Goal: Task Accomplishment & Management: Complete application form

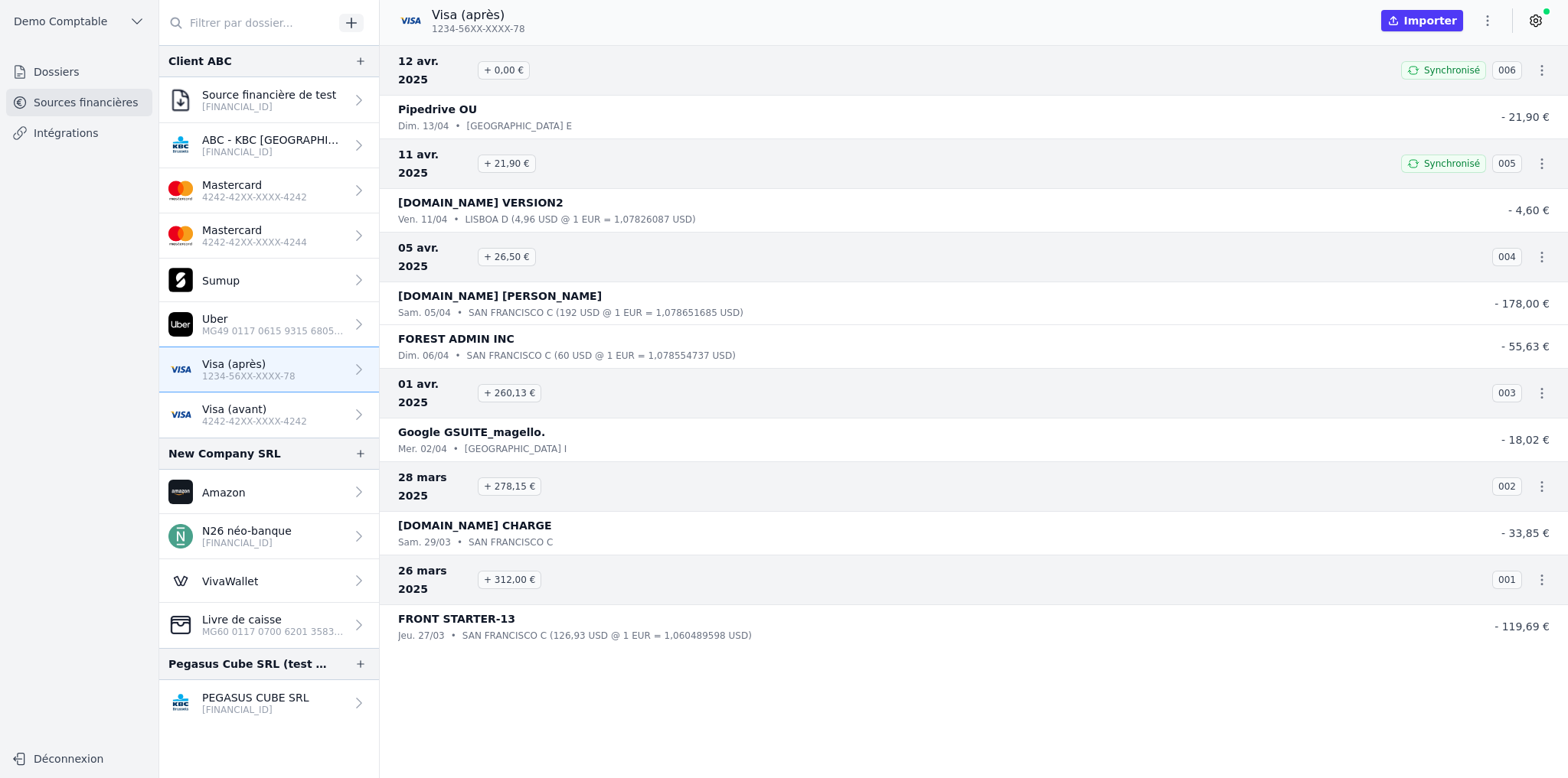
click at [276, 165] on p "[FINANCIAL_ID]" at bounding box center [255, 710] width 107 height 12
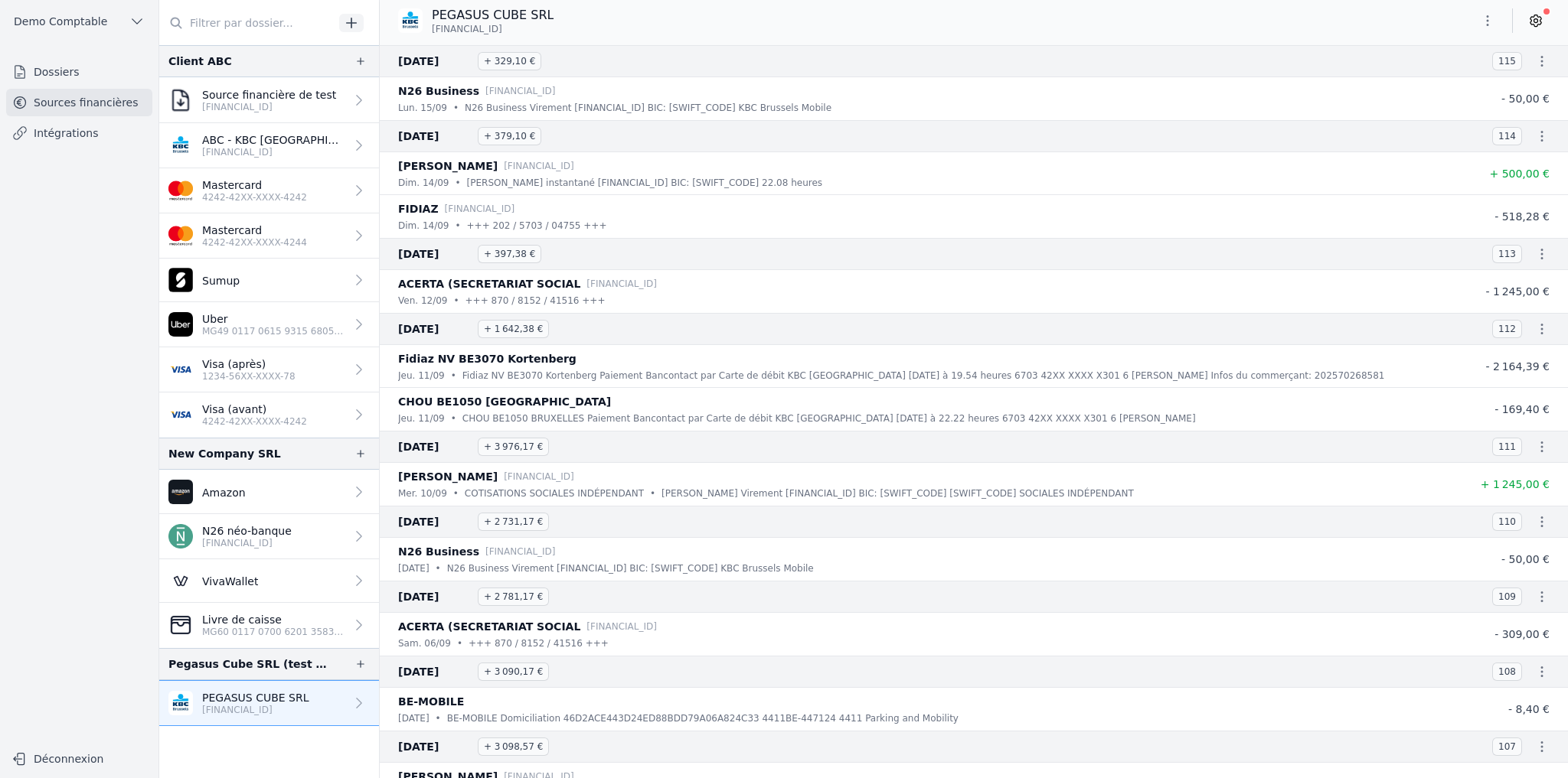
click at [101, 80] on link "Dossiers" at bounding box center [80, 72] width 147 height 27
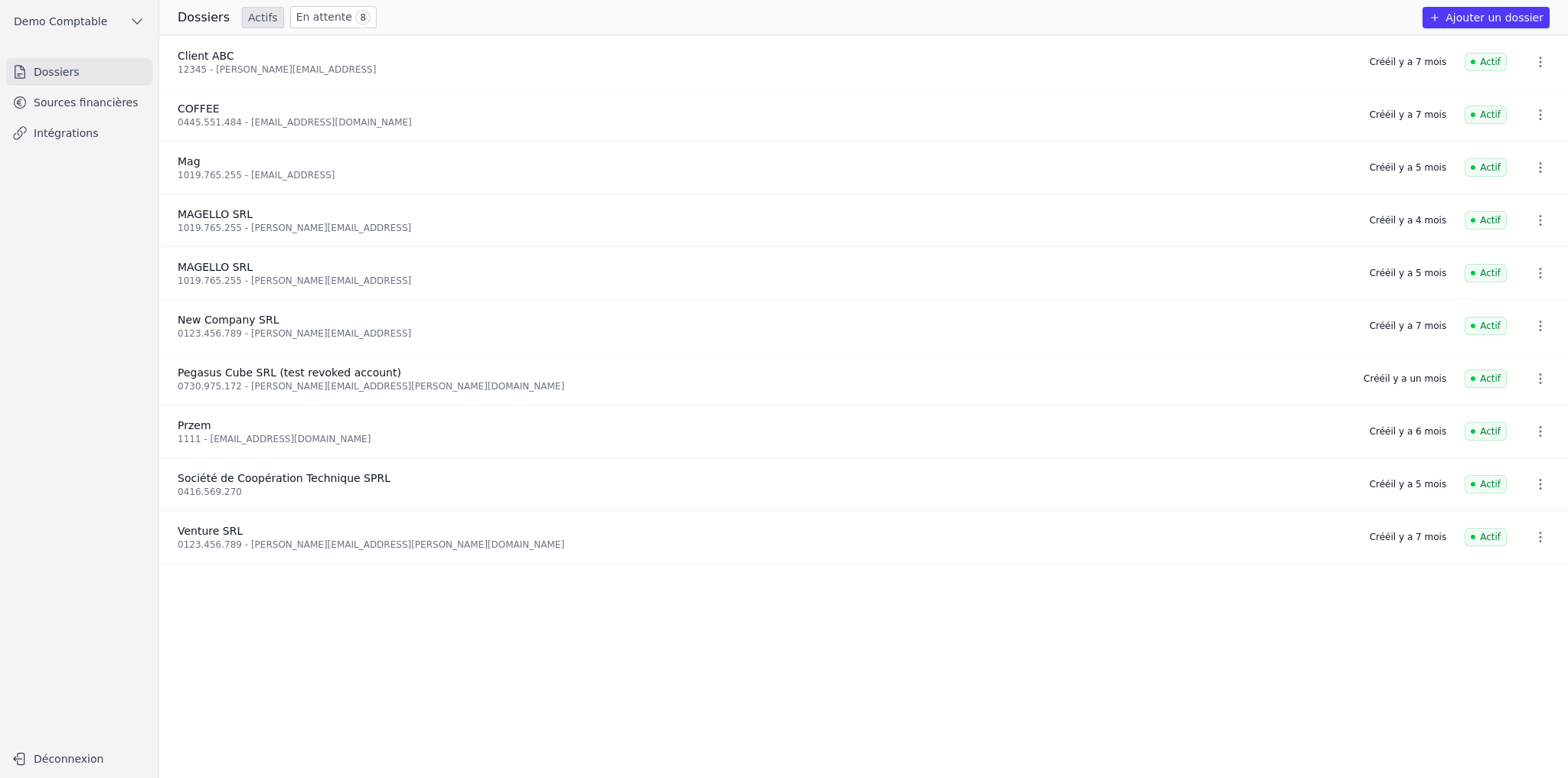
click at [381, 19] on button "Ajouter un dossier" at bounding box center [1485, 17] width 127 height 21
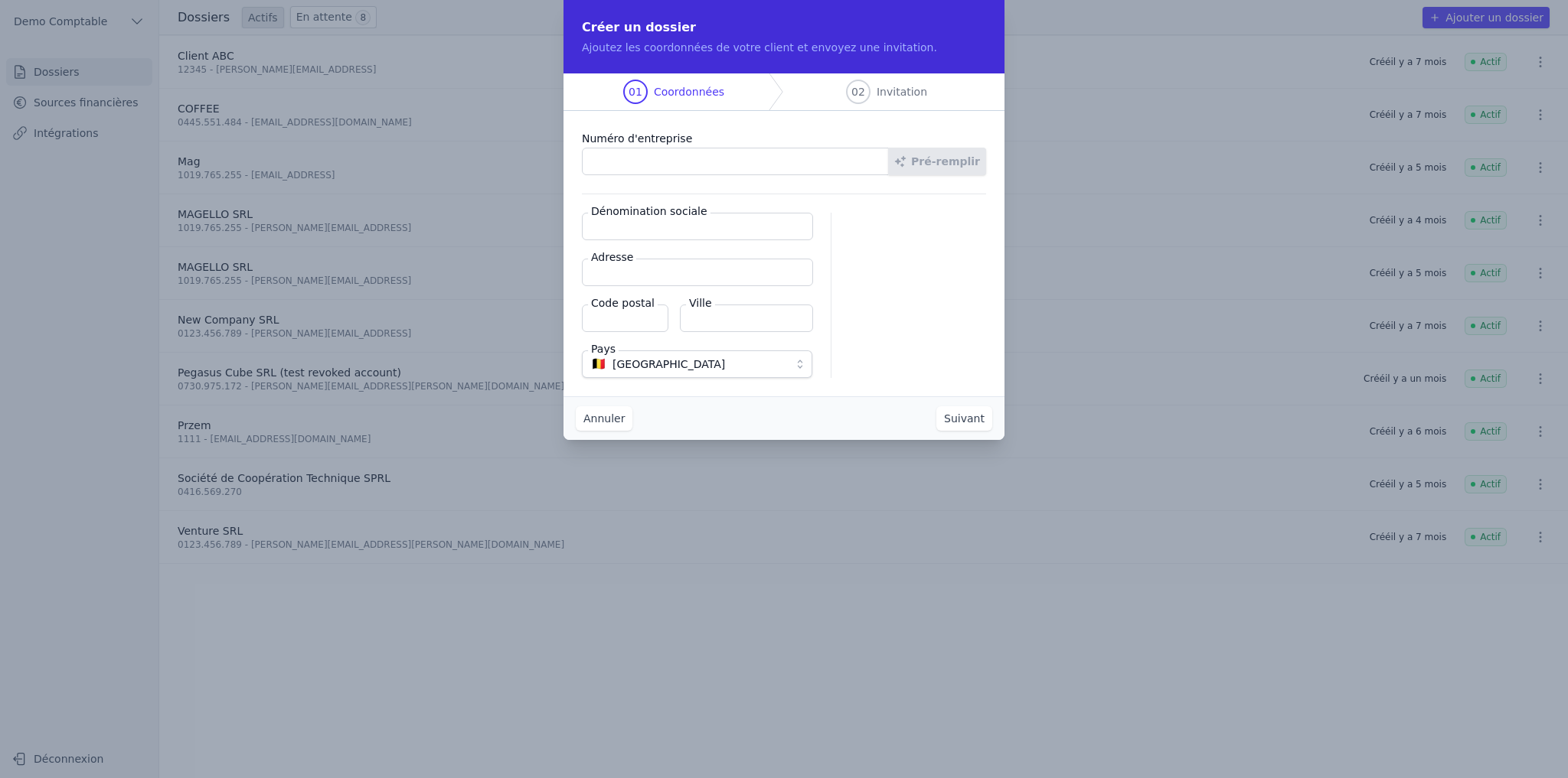
click at [381, 165] on input "Numéro d'entreprise" at bounding box center [735, 161] width 307 height 27
type input "1019.765.255"
click at [381, 164] on button "Pré-remplir" at bounding box center [937, 161] width 98 height 27
type input "MAGELLO SRL"
type input "[GEOGRAPHIC_DATA] 30/16"
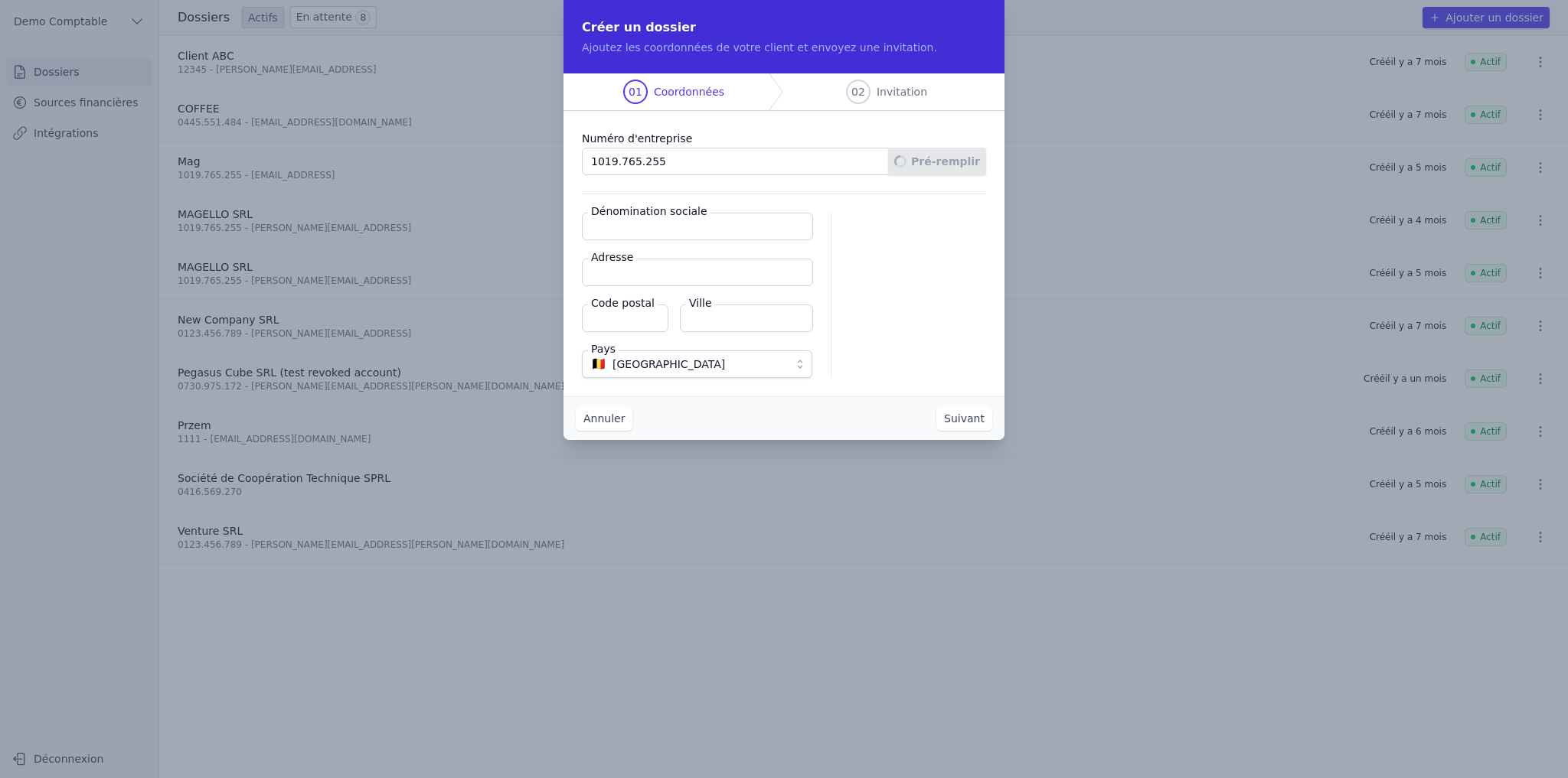
type input "1050"
type input "Ixelles"
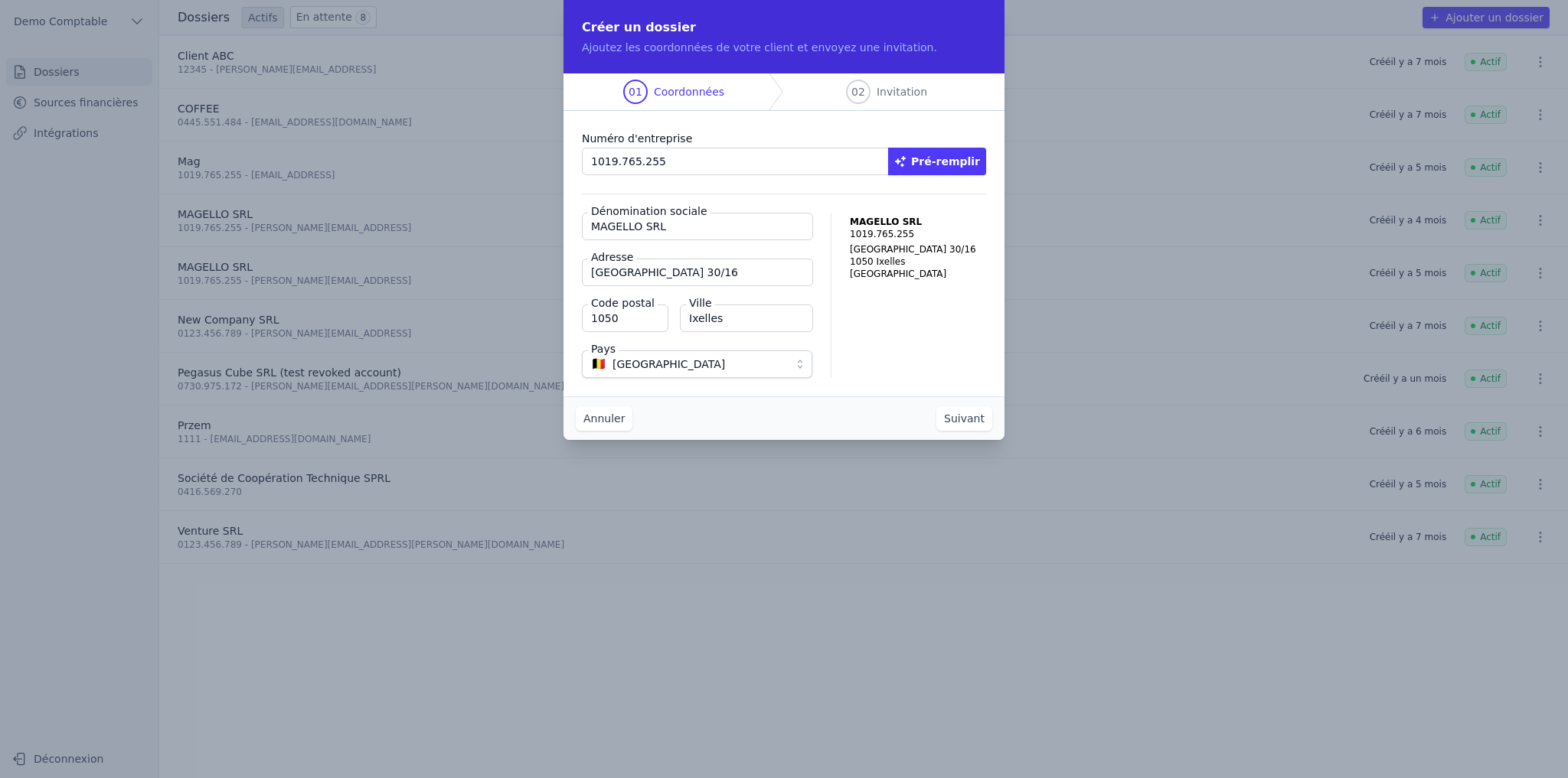
click at [381, 165] on button "Suivant" at bounding box center [965, 418] width 56 height 24
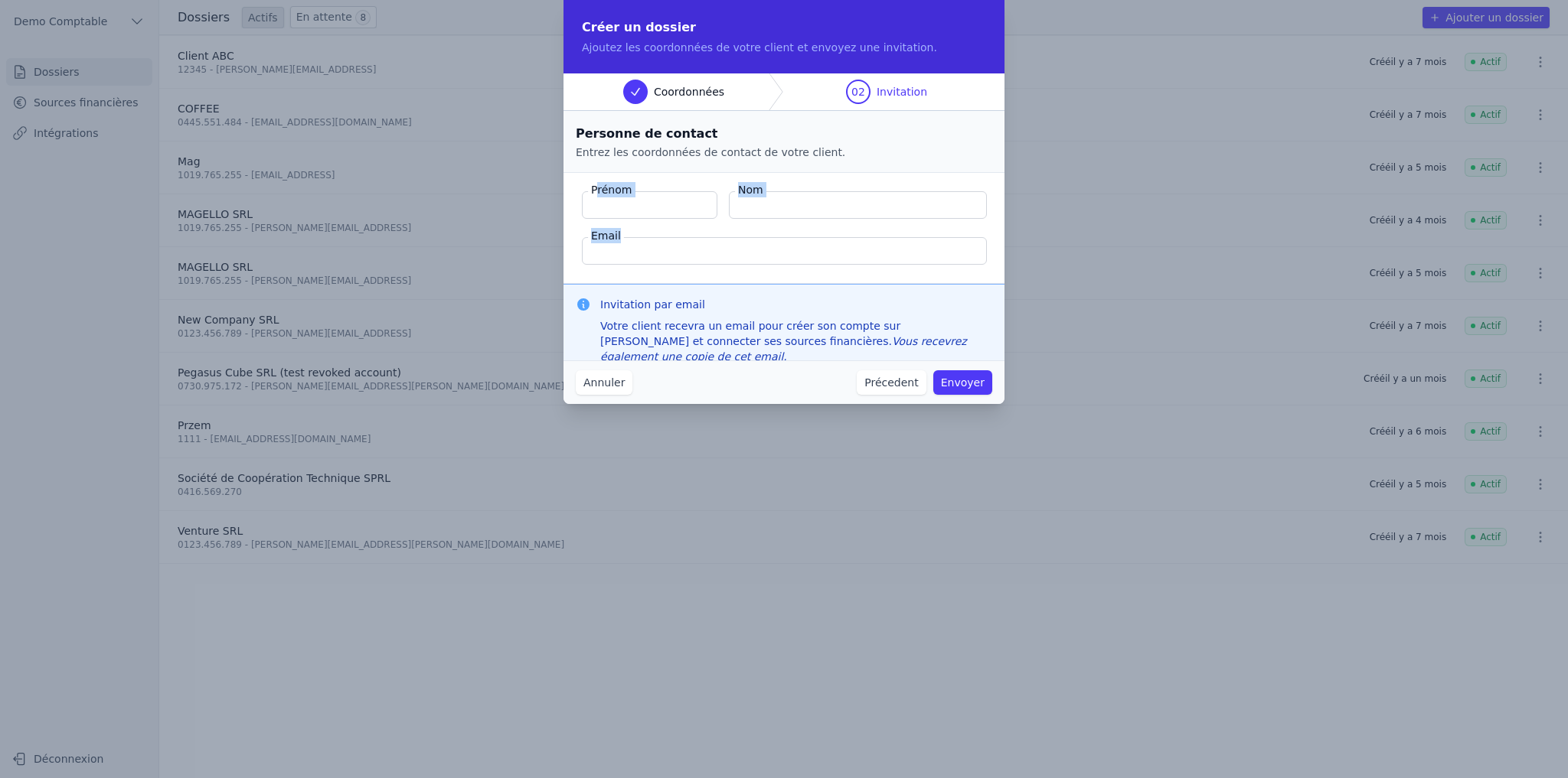
drag, startPoint x: 596, startPoint y: 187, endPoint x: 849, endPoint y: 248, distance: 260.2
click at [381, 165] on fieldset "Prénom Nom Email" at bounding box center [784, 228] width 441 height 111
click at [381, 165] on button "Précedent" at bounding box center [891, 382] width 69 height 24
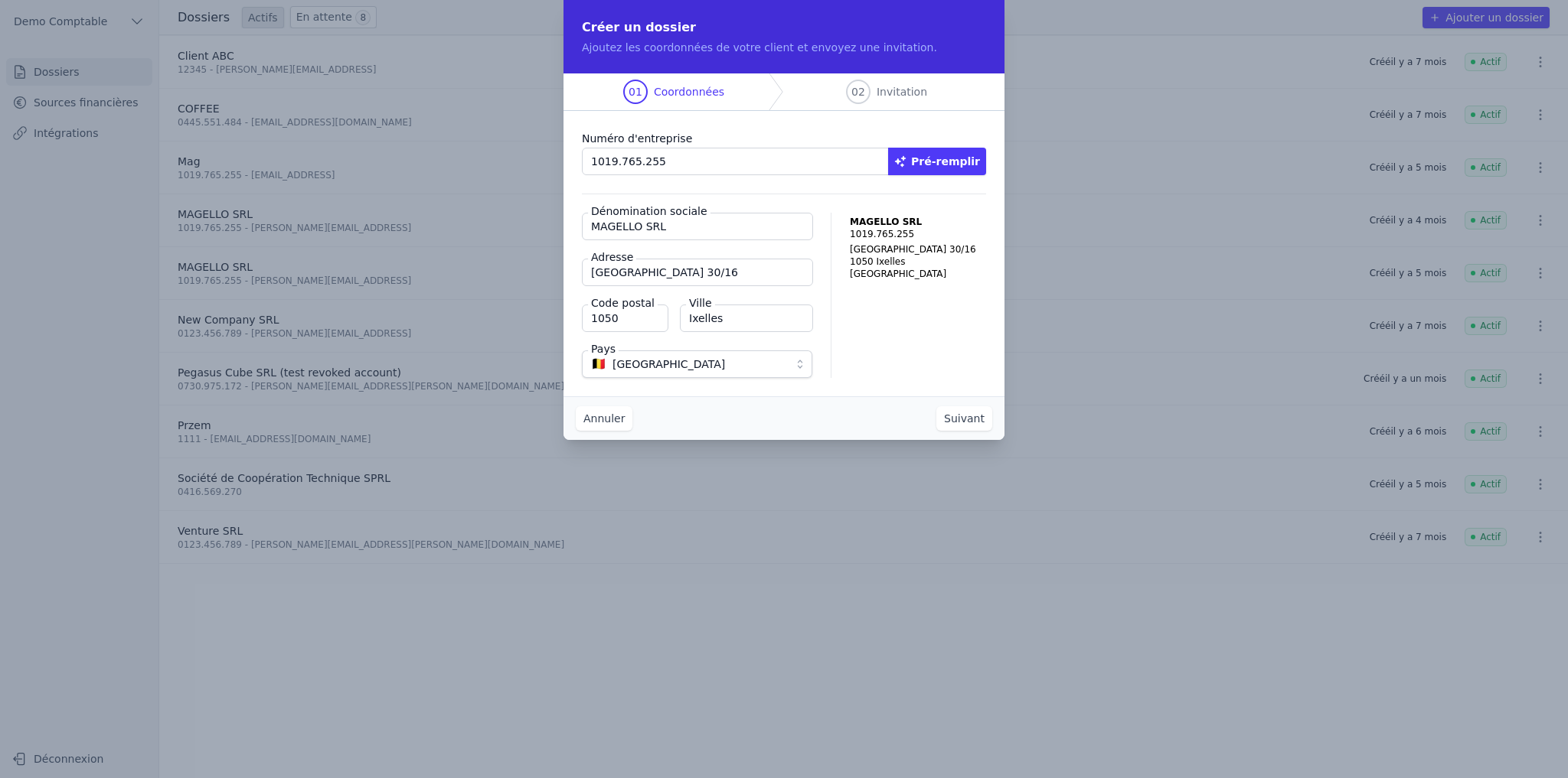
click at [381, 165] on button "Suivant" at bounding box center [965, 418] width 56 height 24
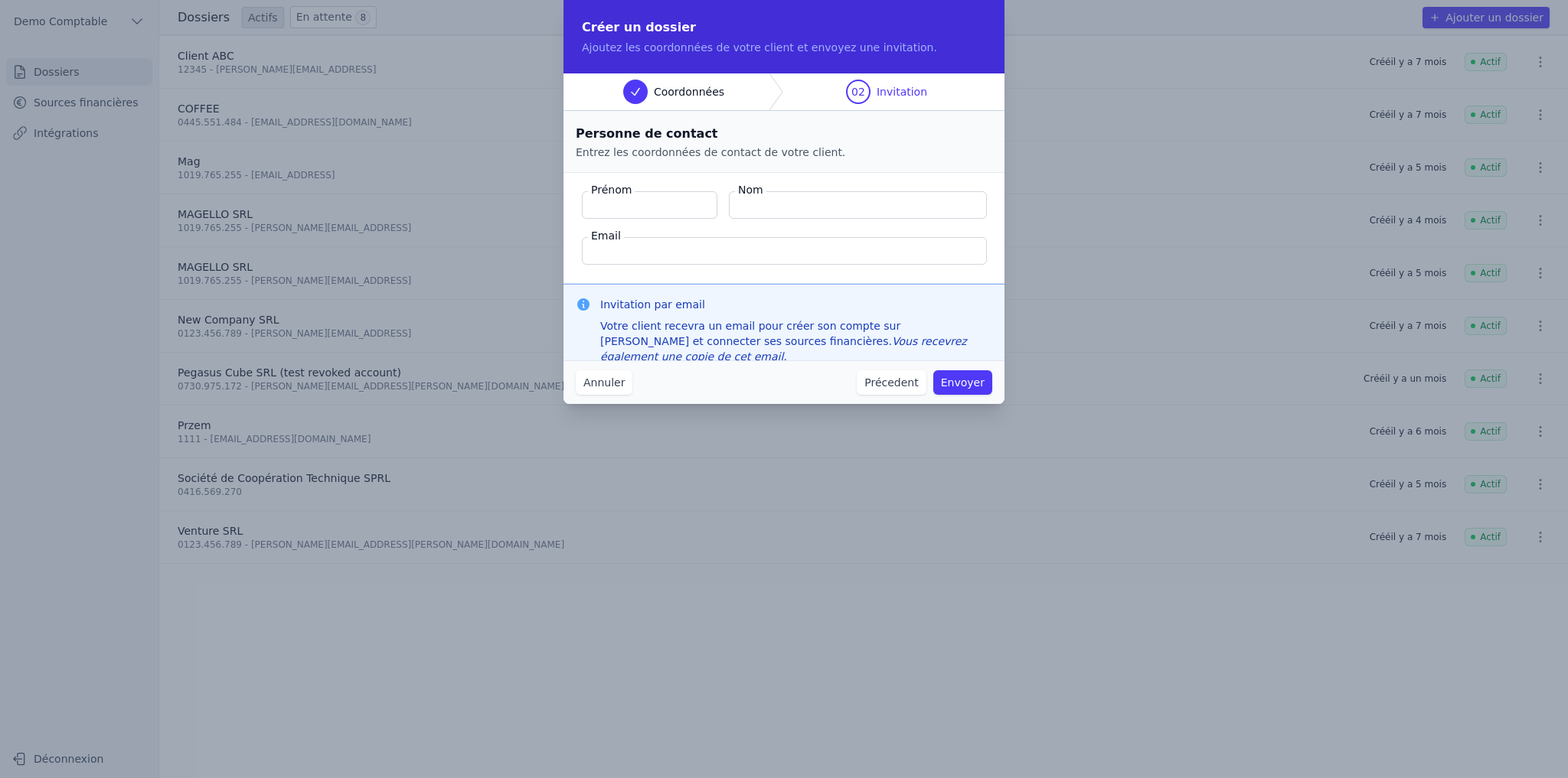
click at [381, 165] on fieldset "Prénom Nom Email" at bounding box center [784, 228] width 441 height 111
drag, startPoint x: 602, startPoint y: 302, endPoint x: 732, endPoint y: 303, distance: 130.0
click at [381, 165] on h3 "Invitation par email" at bounding box center [796, 305] width 392 height 16
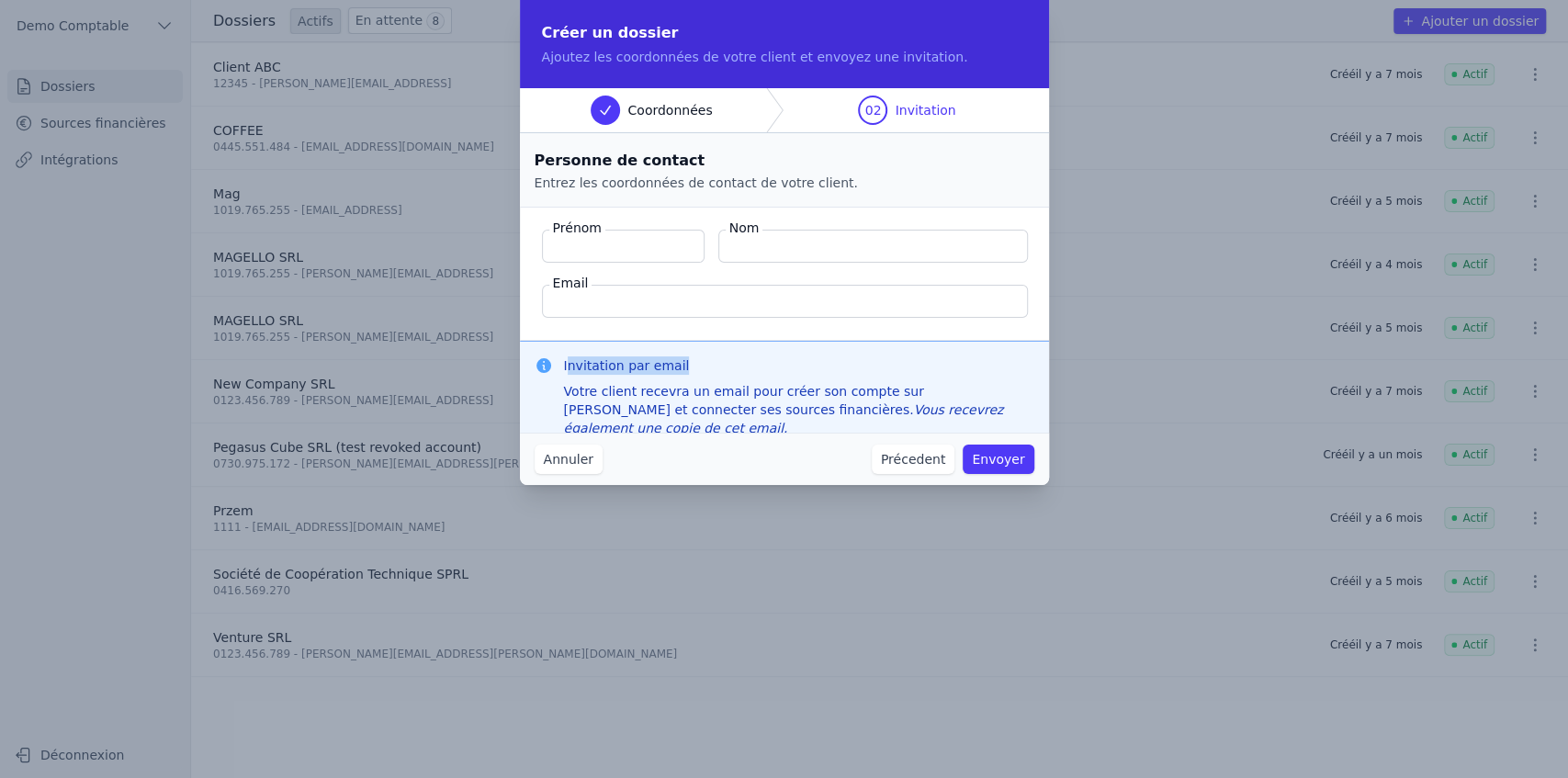
click at [457, 198] on button "Précedent" at bounding box center [913, 458] width 82 height 29
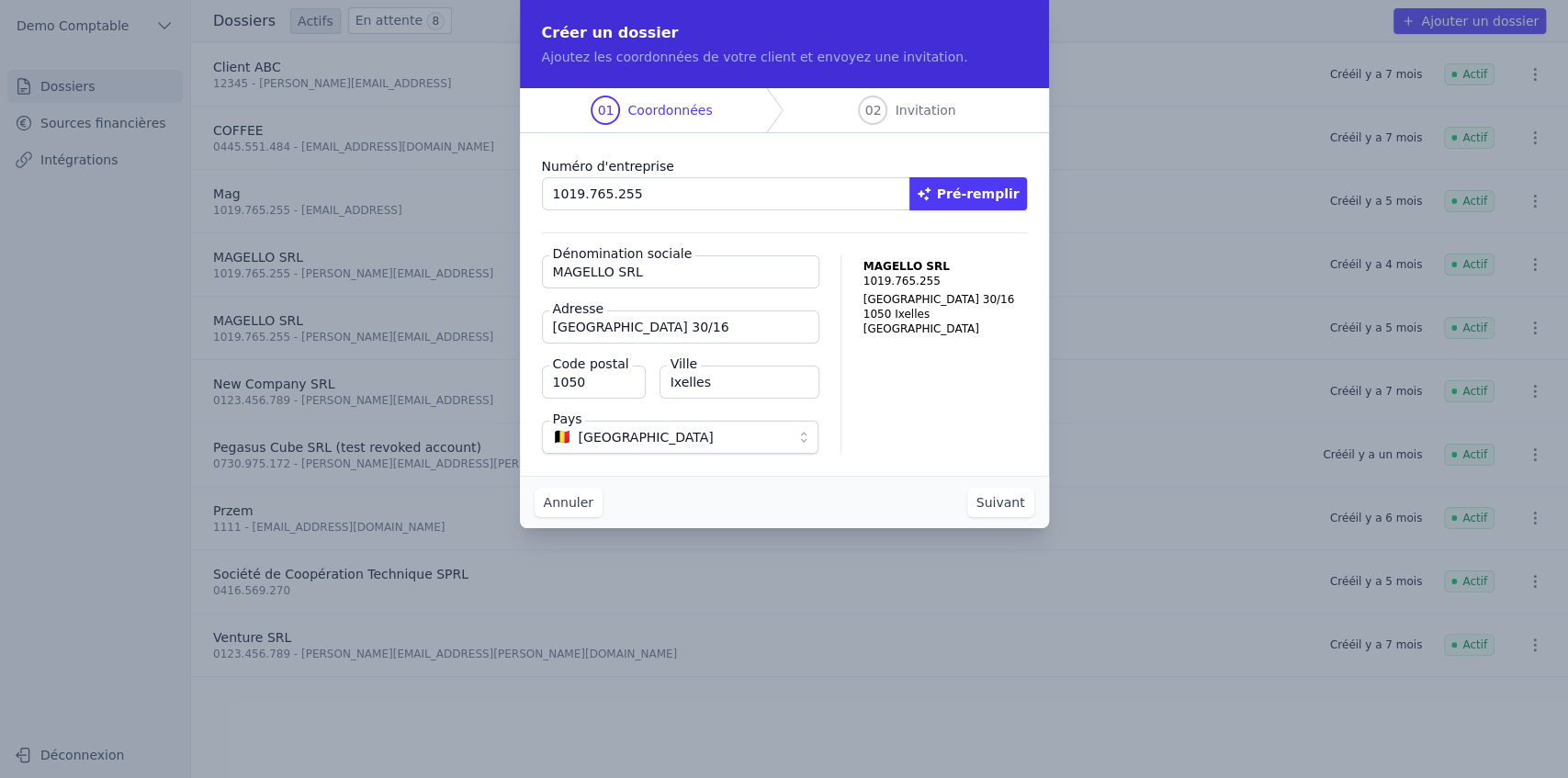
click at [457, 198] on input "1019.765.255" at bounding box center [726, 193] width 369 height 33
click at [457, 197] on button "Pré-remplir" at bounding box center [968, 193] width 118 height 33
drag, startPoint x: 861, startPoint y: 259, endPoint x: 950, endPoint y: 364, distance: 137.6
click at [457, 198] on div "MAGELLO SRL 1019.765.[STREET_ADDRESS]" at bounding box center [945, 354] width 164 height 198
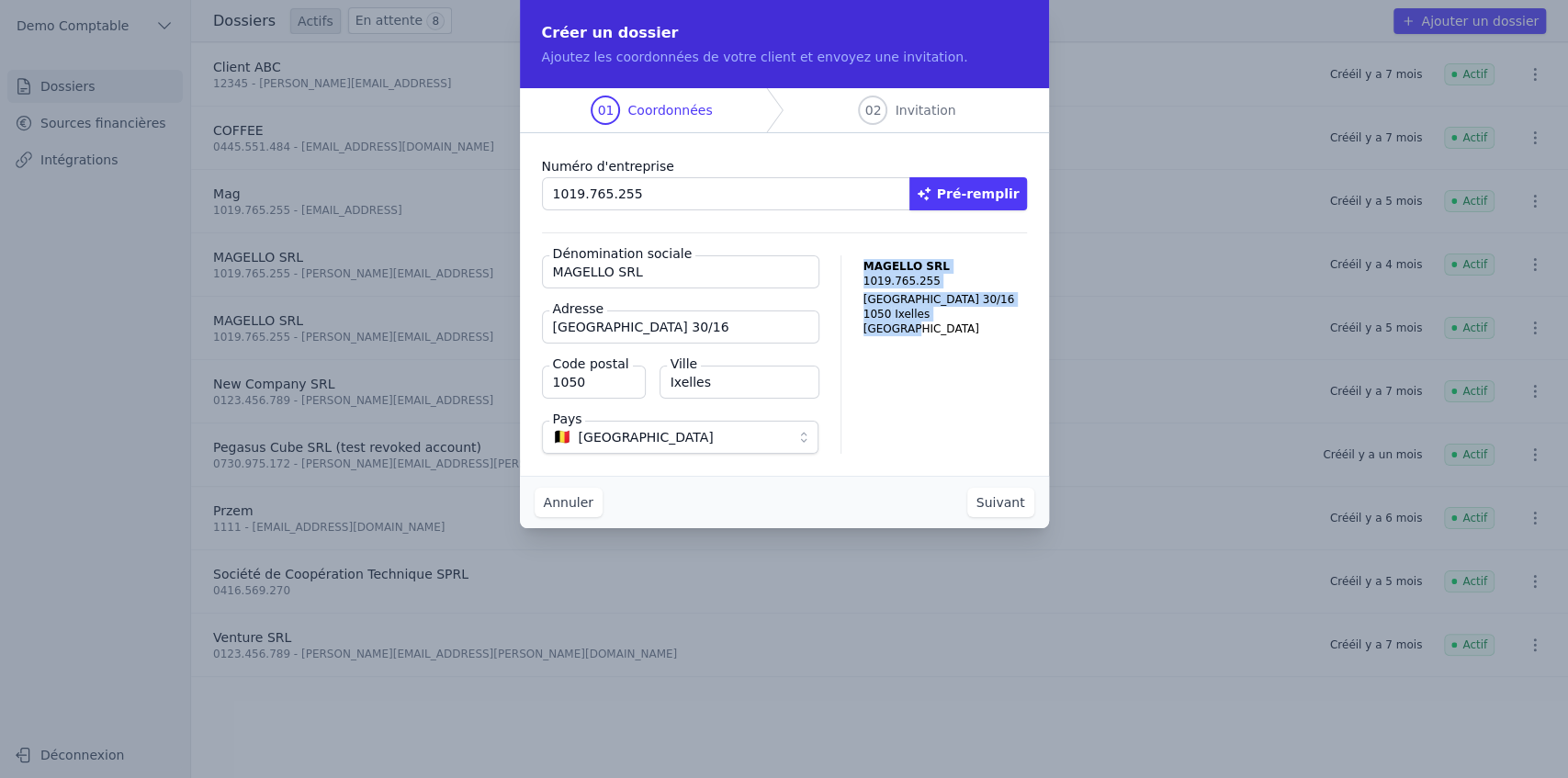
click at [457, 198] on button "Suivant" at bounding box center [1001, 501] width 67 height 29
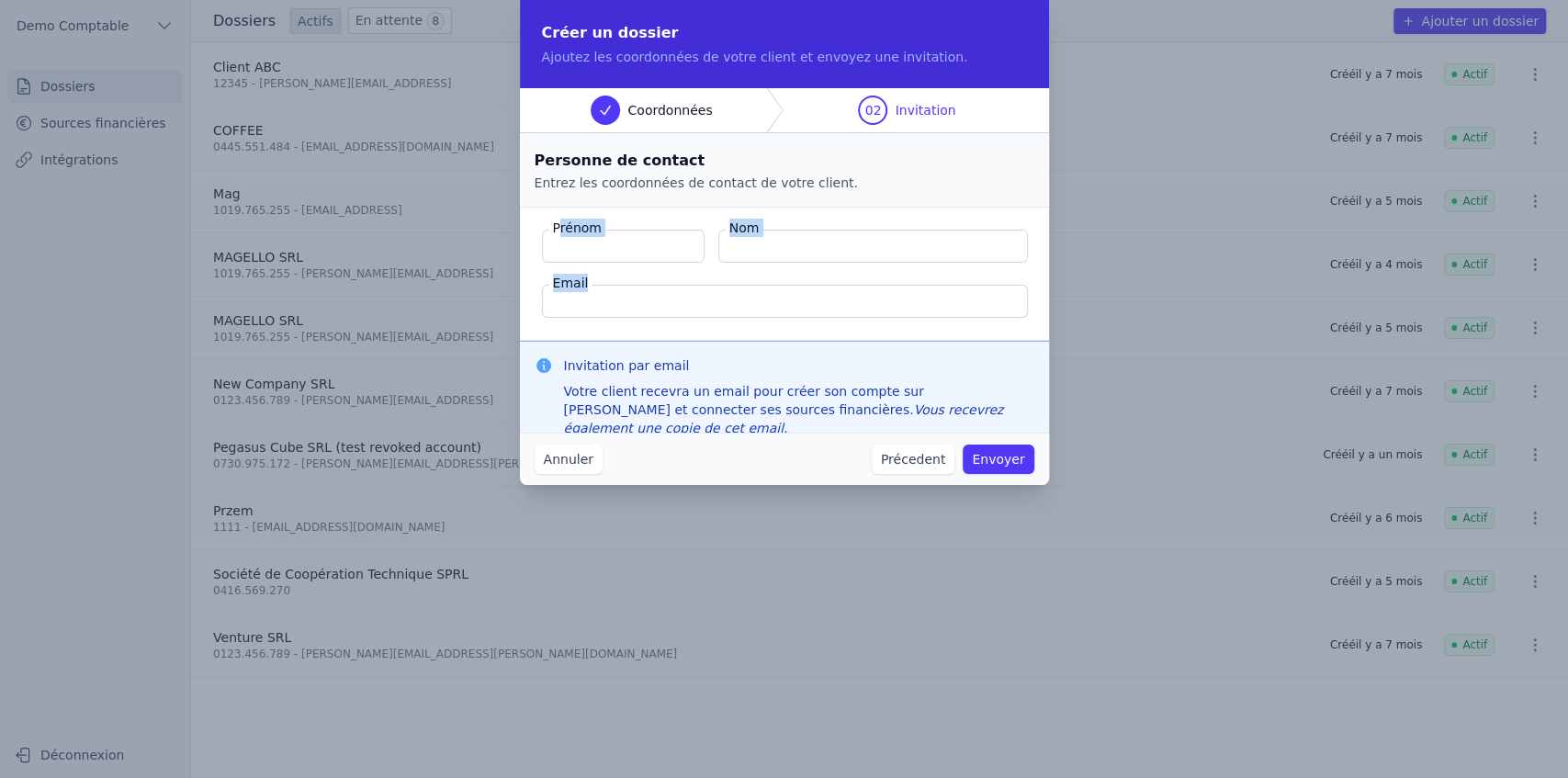
drag, startPoint x: 558, startPoint y: 227, endPoint x: 828, endPoint y: 294, distance: 278.2
click at [457, 198] on fieldset "Prénom Nom Email" at bounding box center [784, 274] width 529 height 133
drag, startPoint x: 569, startPoint y: 364, endPoint x: 731, endPoint y: 366, distance: 162.0
click at [457, 198] on h3 "Invitation par email" at bounding box center [799, 366] width 471 height 19
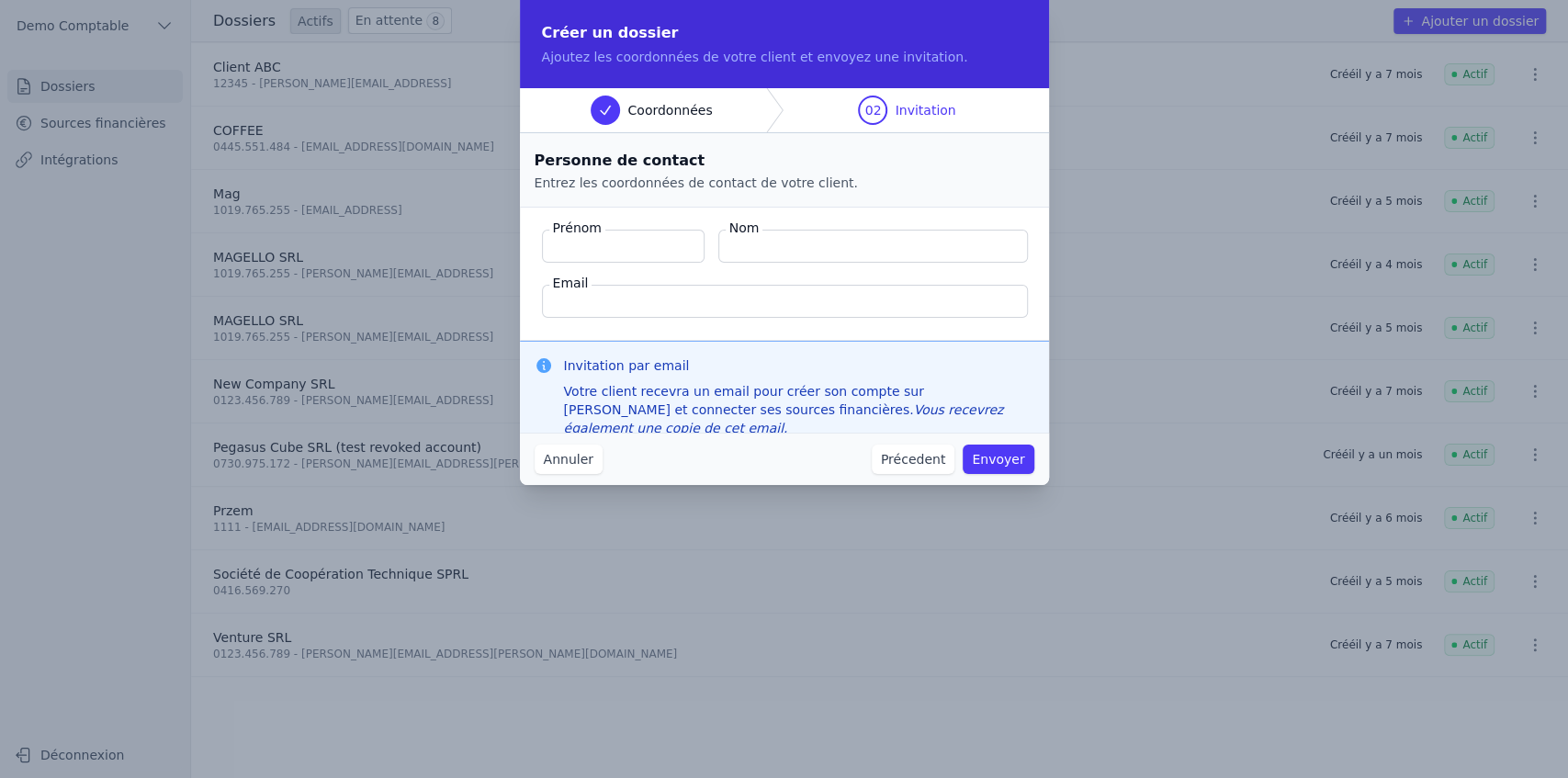
click at [457, 198] on button "Annuler" at bounding box center [568, 458] width 68 height 29
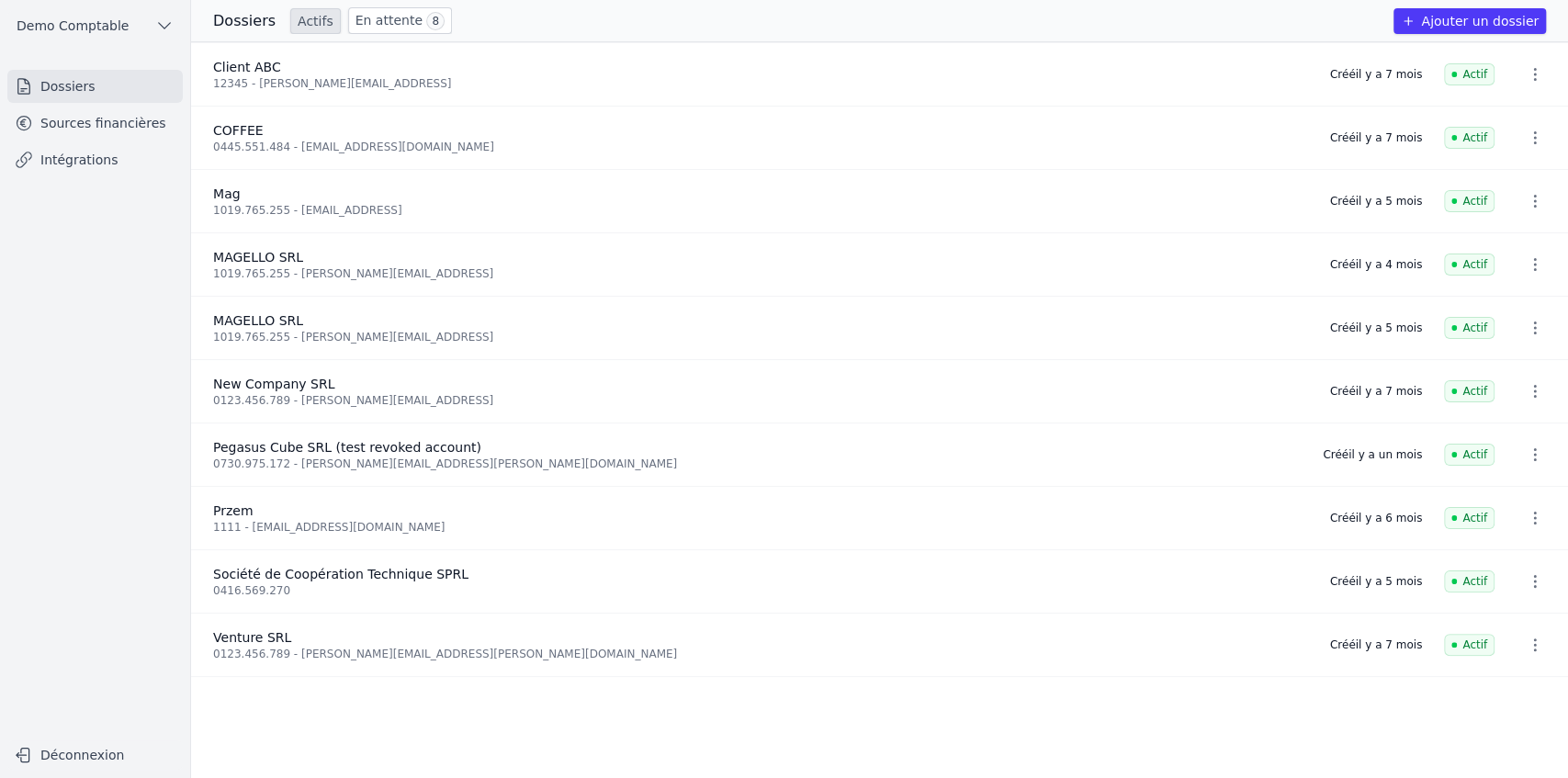
click at [92, 125] on link "Sources financières" at bounding box center [95, 122] width 176 height 33
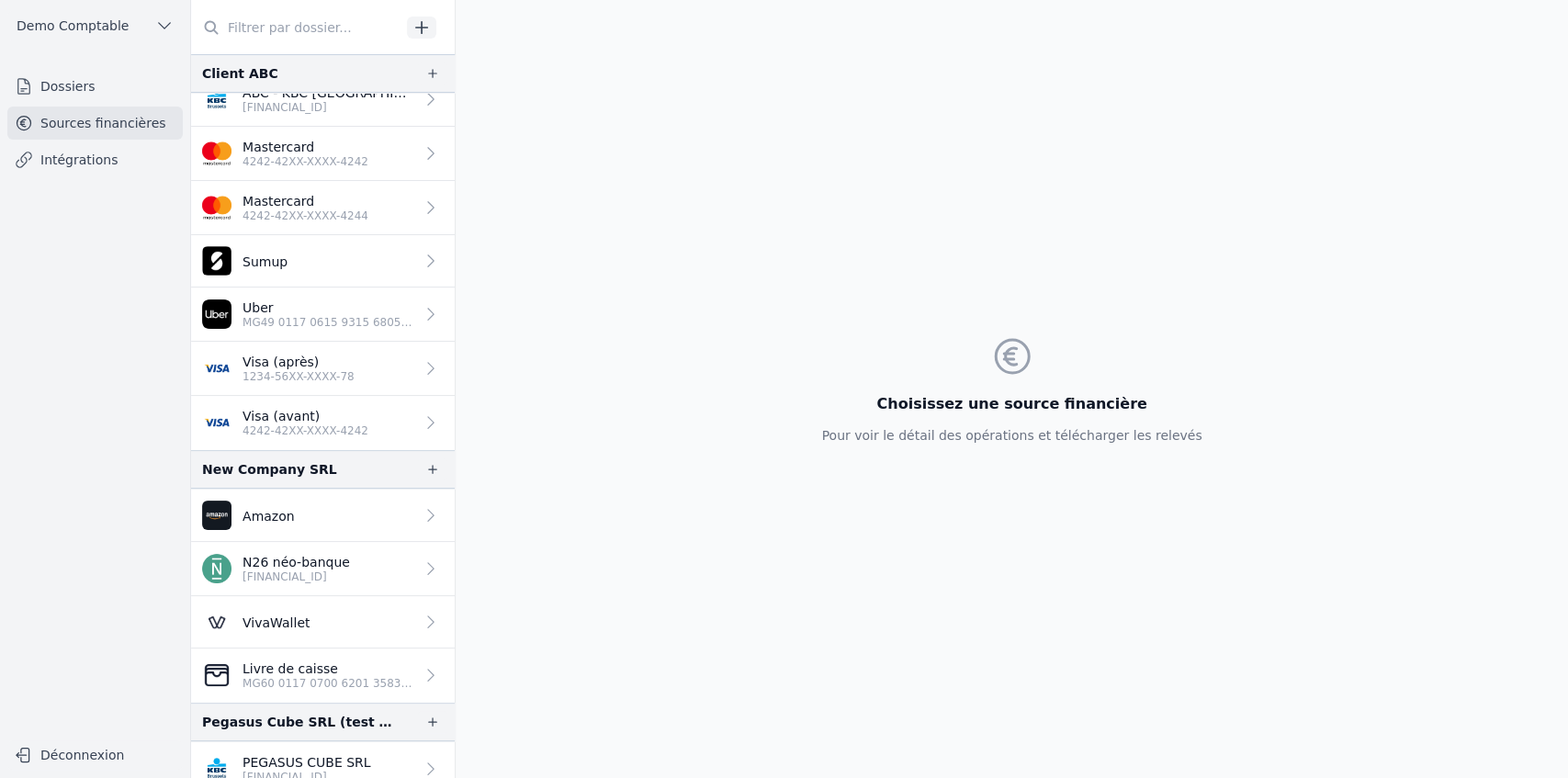
scroll to position [86, 0]
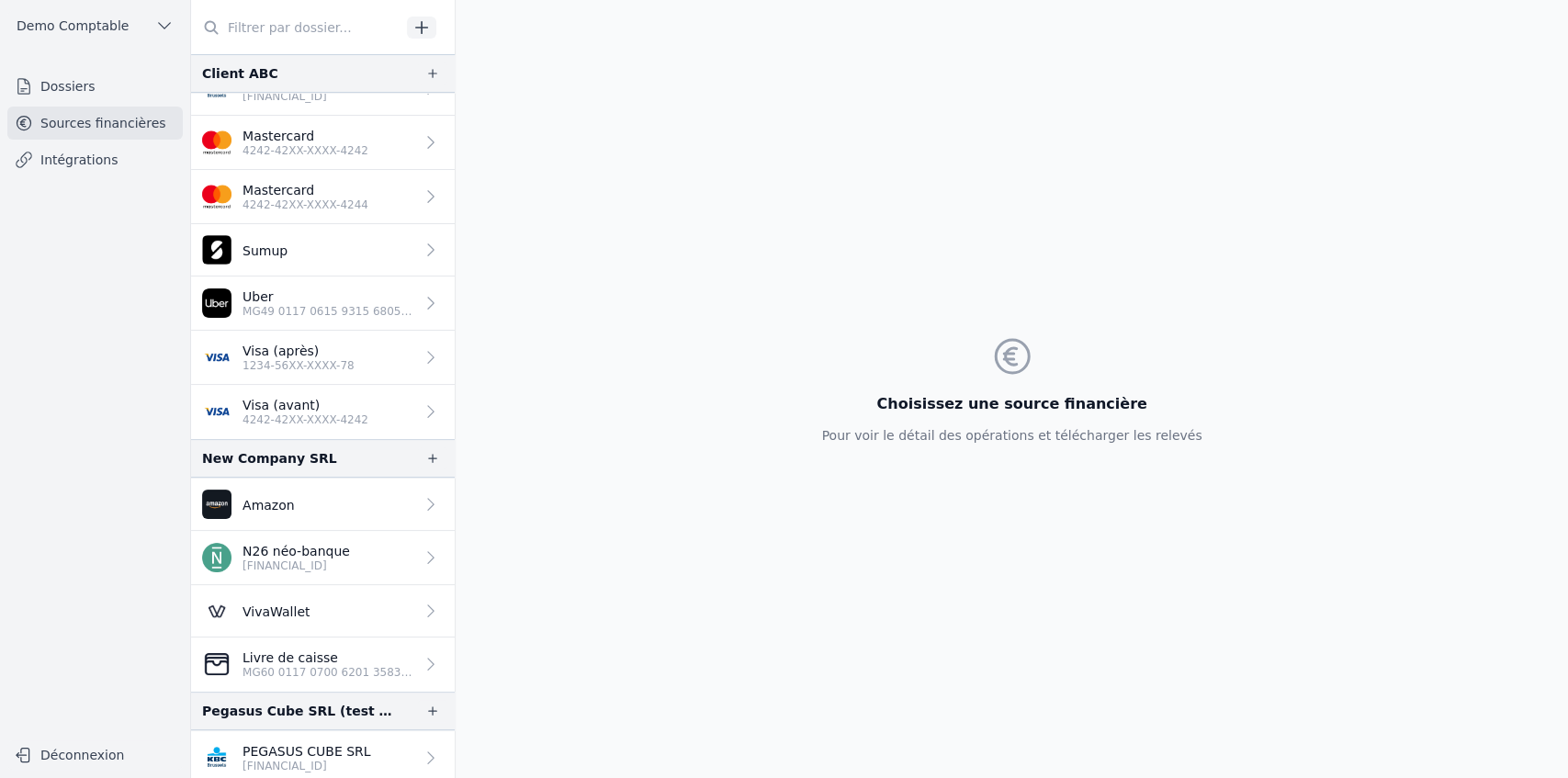
click at [276, 198] on p "[FINANCIAL_ID]" at bounding box center [306, 766] width 128 height 15
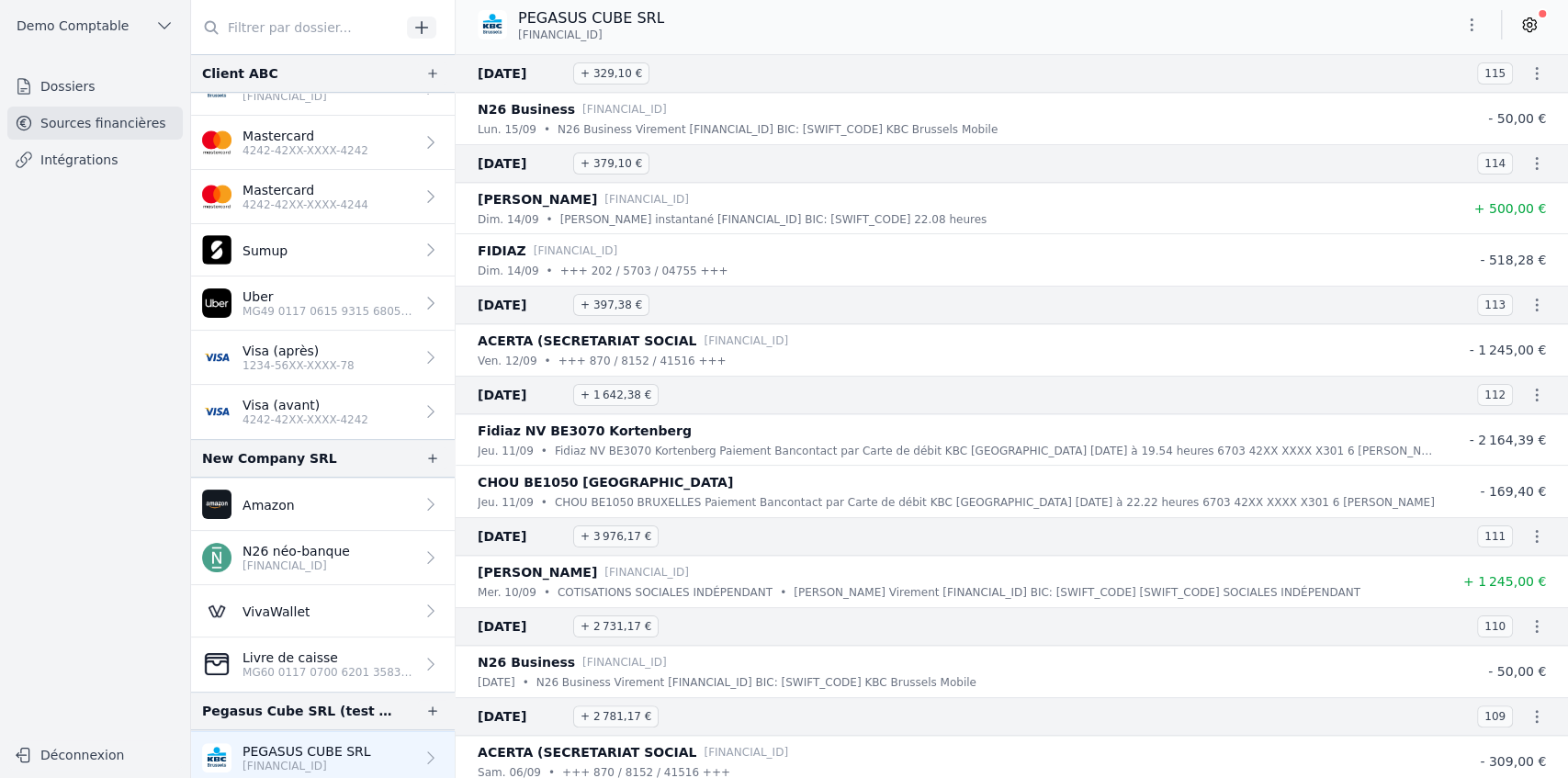
drag, startPoint x: 522, startPoint y: 31, endPoint x: 662, endPoint y: 33, distance: 140.0
click at [457, 33] on div "PEGASUS CUBE SRL [FINANCIAL_ID]" at bounding box center [578, 24] width 201 height 35
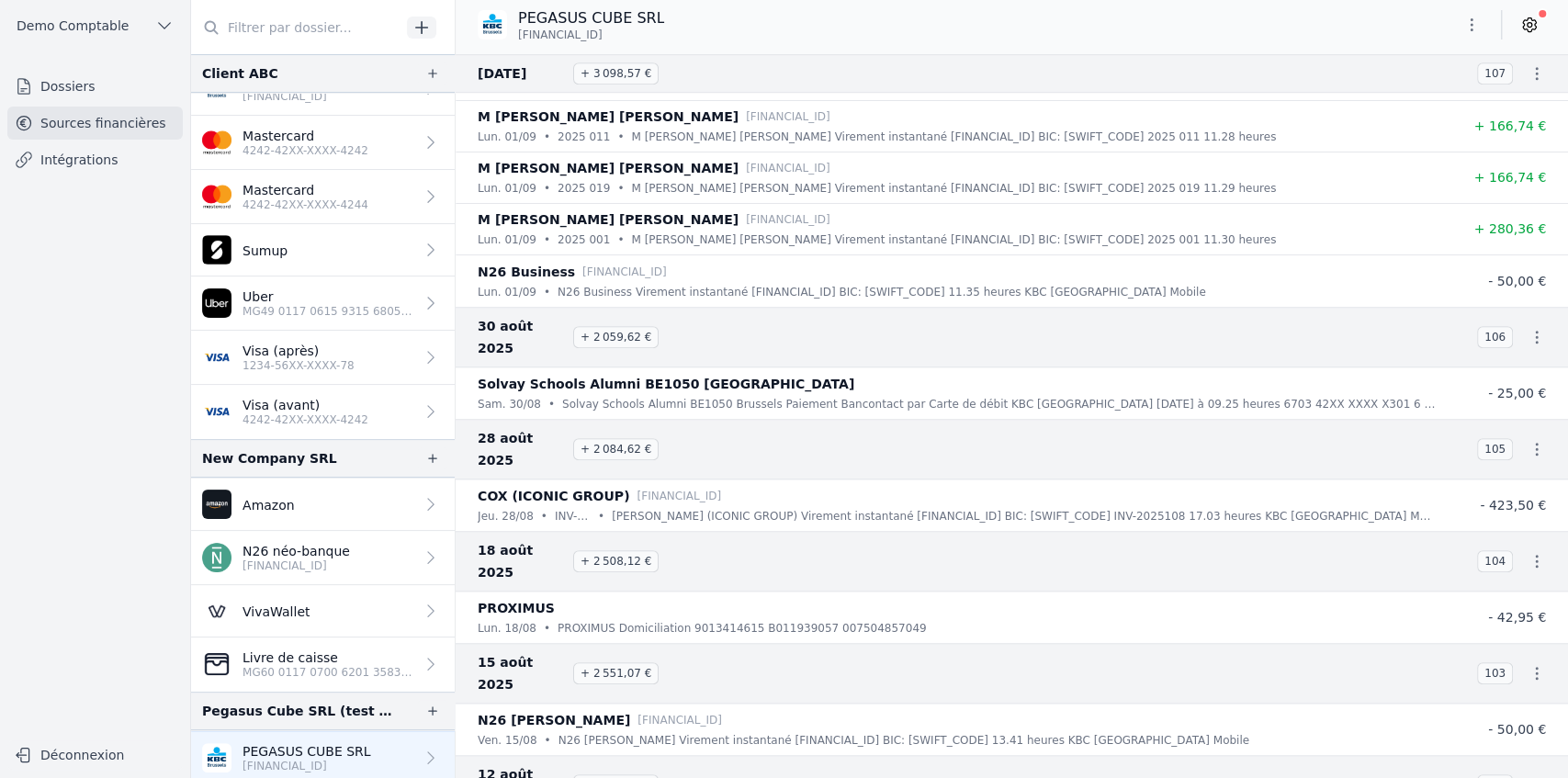
scroll to position [979, 0]
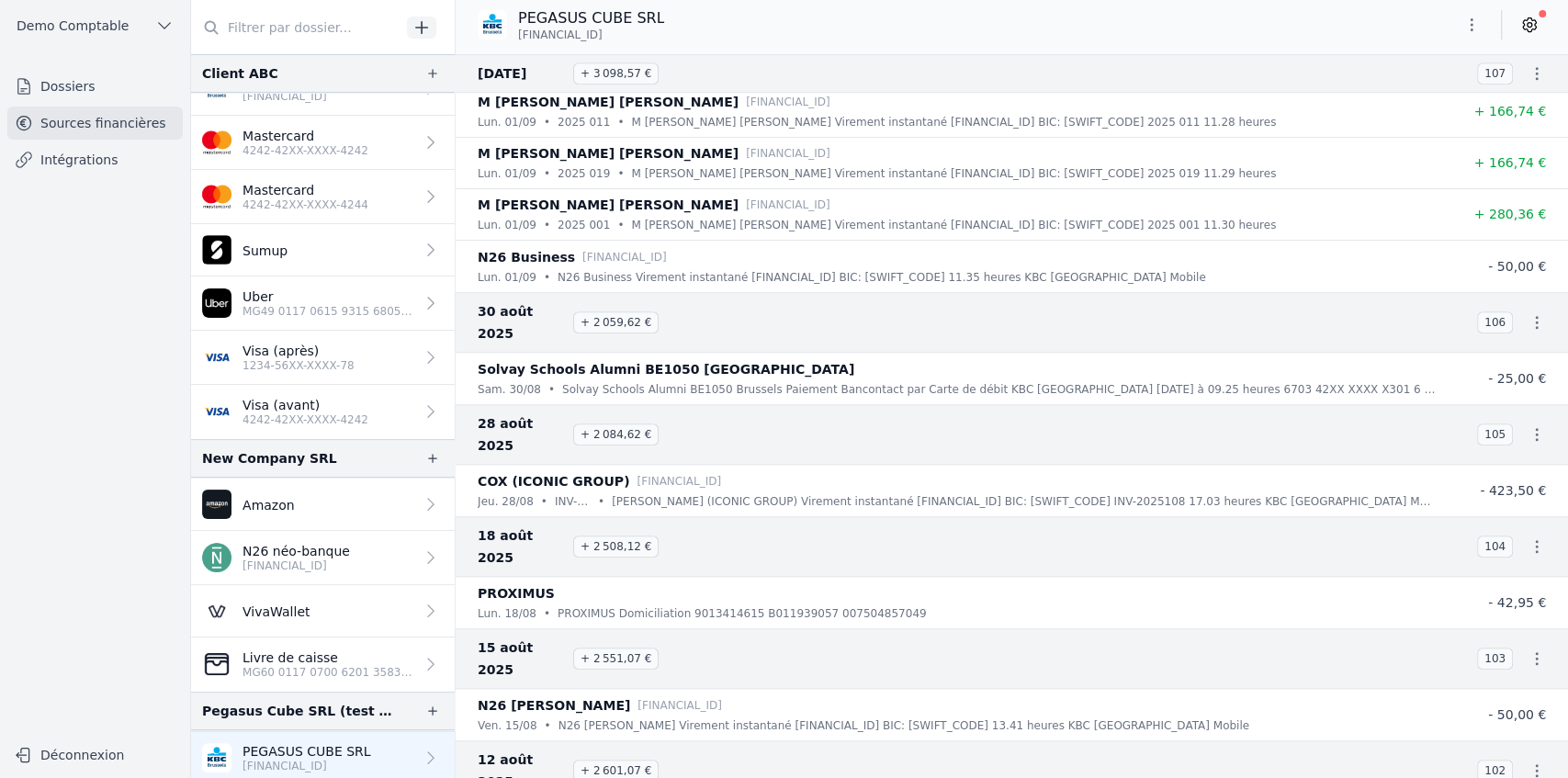
click at [457, 29] on icon at bounding box center [1530, 25] width 19 height 19
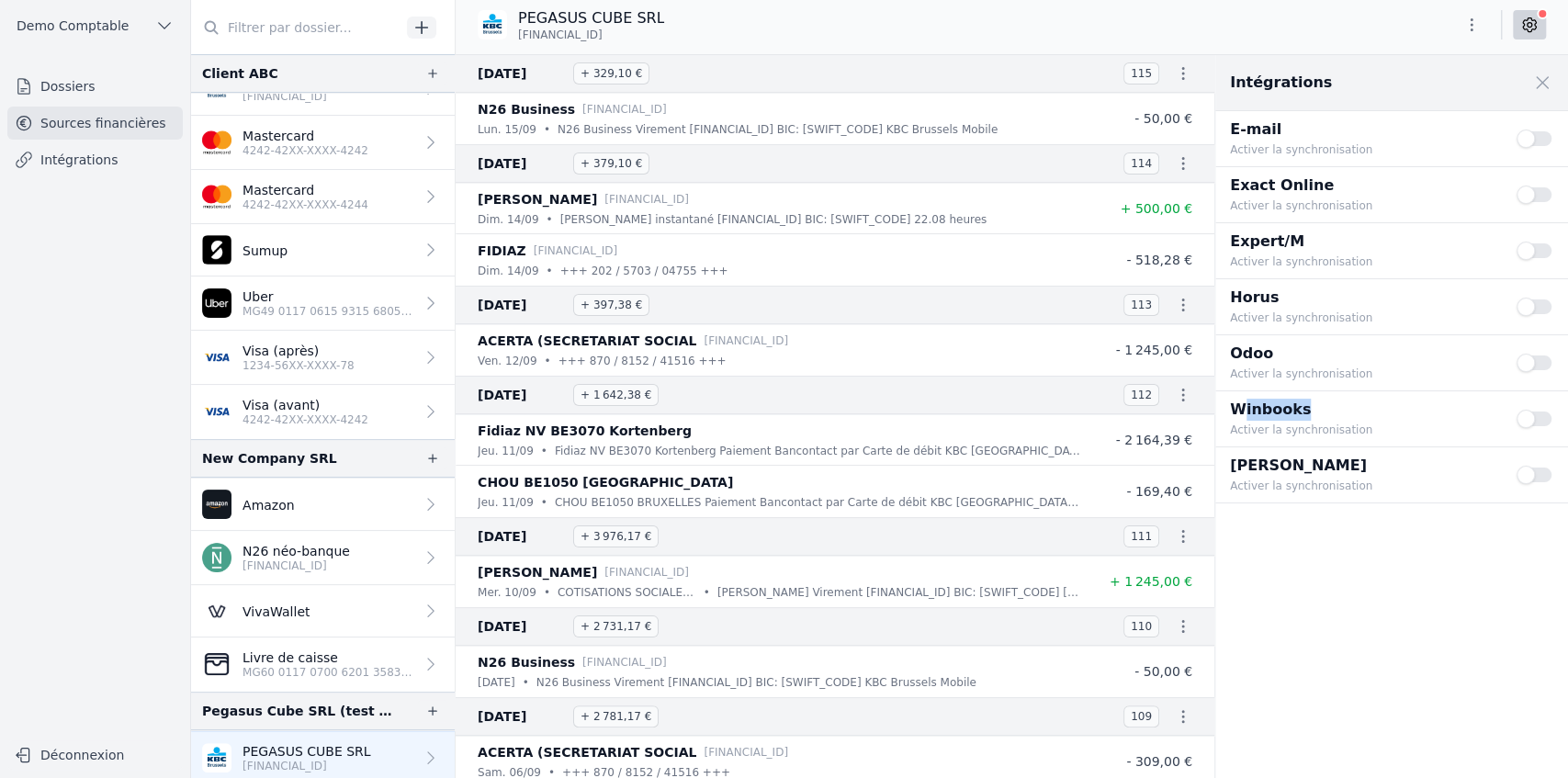
drag, startPoint x: 1236, startPoint y: 406, endPoint x: 1354, endPoint y: 403, distance: 118.0
click at [457, 198] on p "Winbooks" at bounding box center [1362, 410] width 265 height 22
click at [457, 198] on button "Use setting" at bounding box center [1534, 419] width 36 height 19
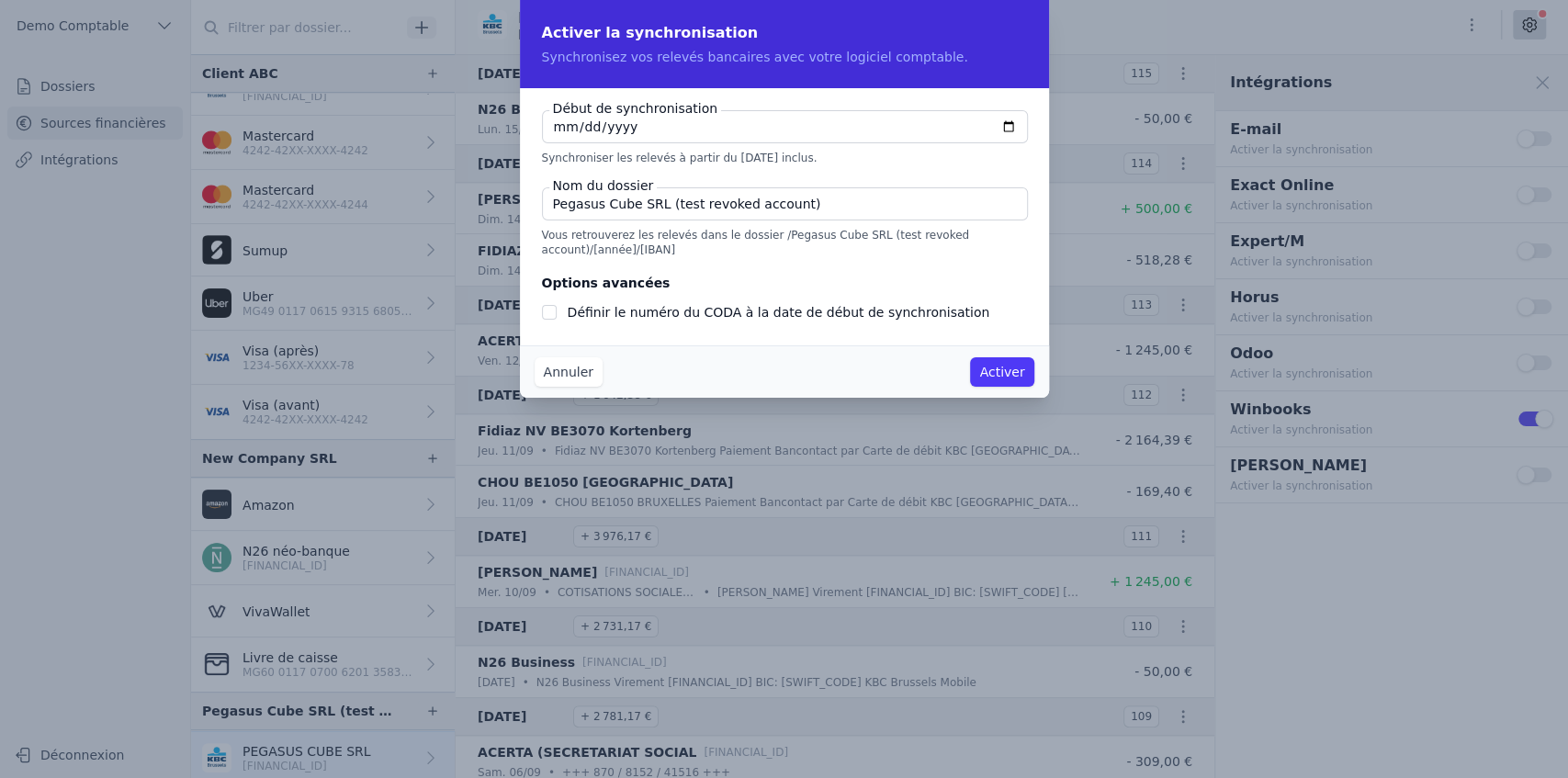
click at [457, 127] on input "[DATE]" at bounding box center [784, 126] width 486 height 33
type input "[DATE]"
checkbox input "false"
type input "[DATE]"
click at [457, 198] on button "Annuler" at bounding box center [568, 371] width 68 height 29
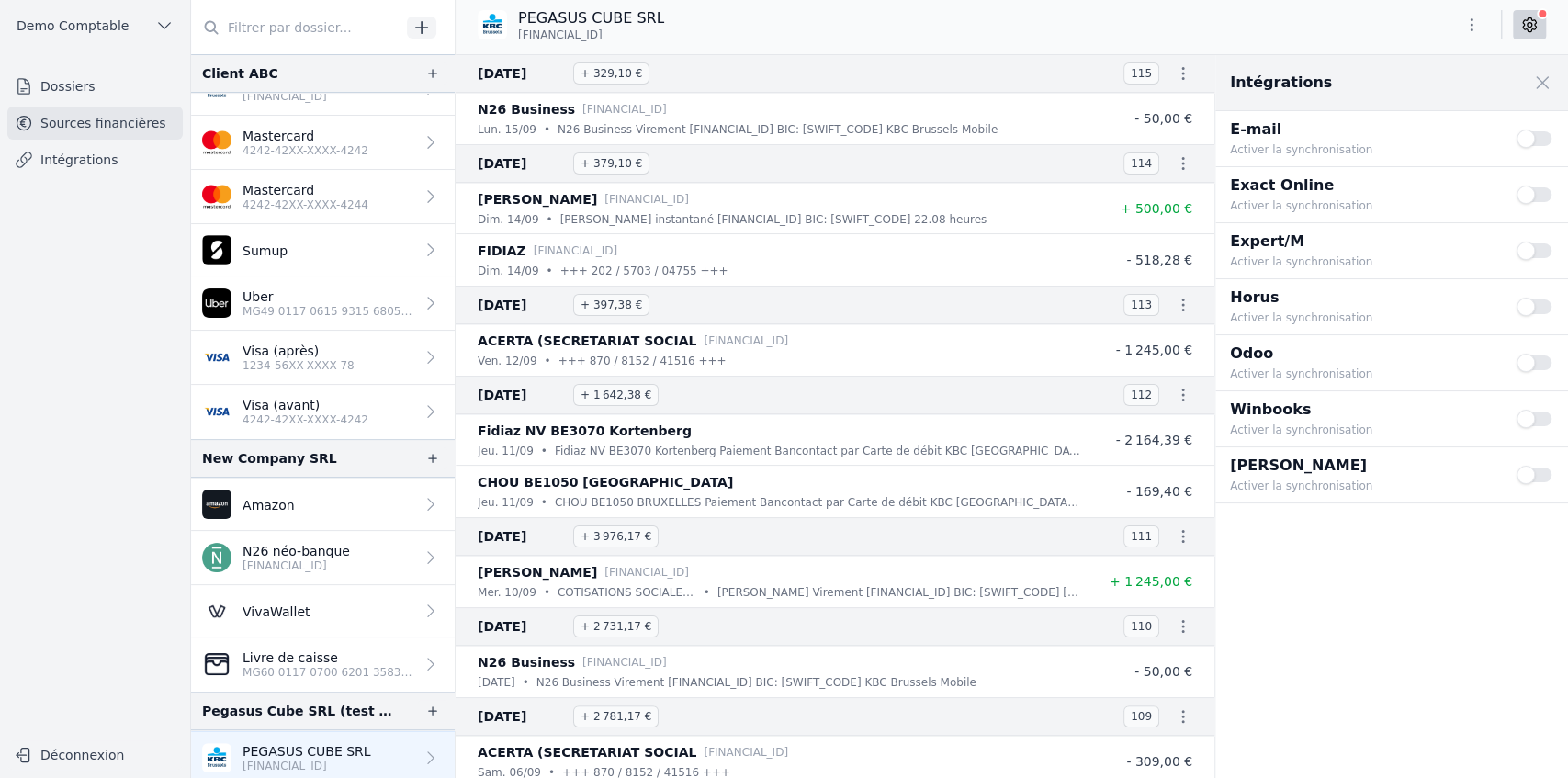
click at [84, 158] on link "Intégrations" at bounding box center [95, 159] width 176 height 33
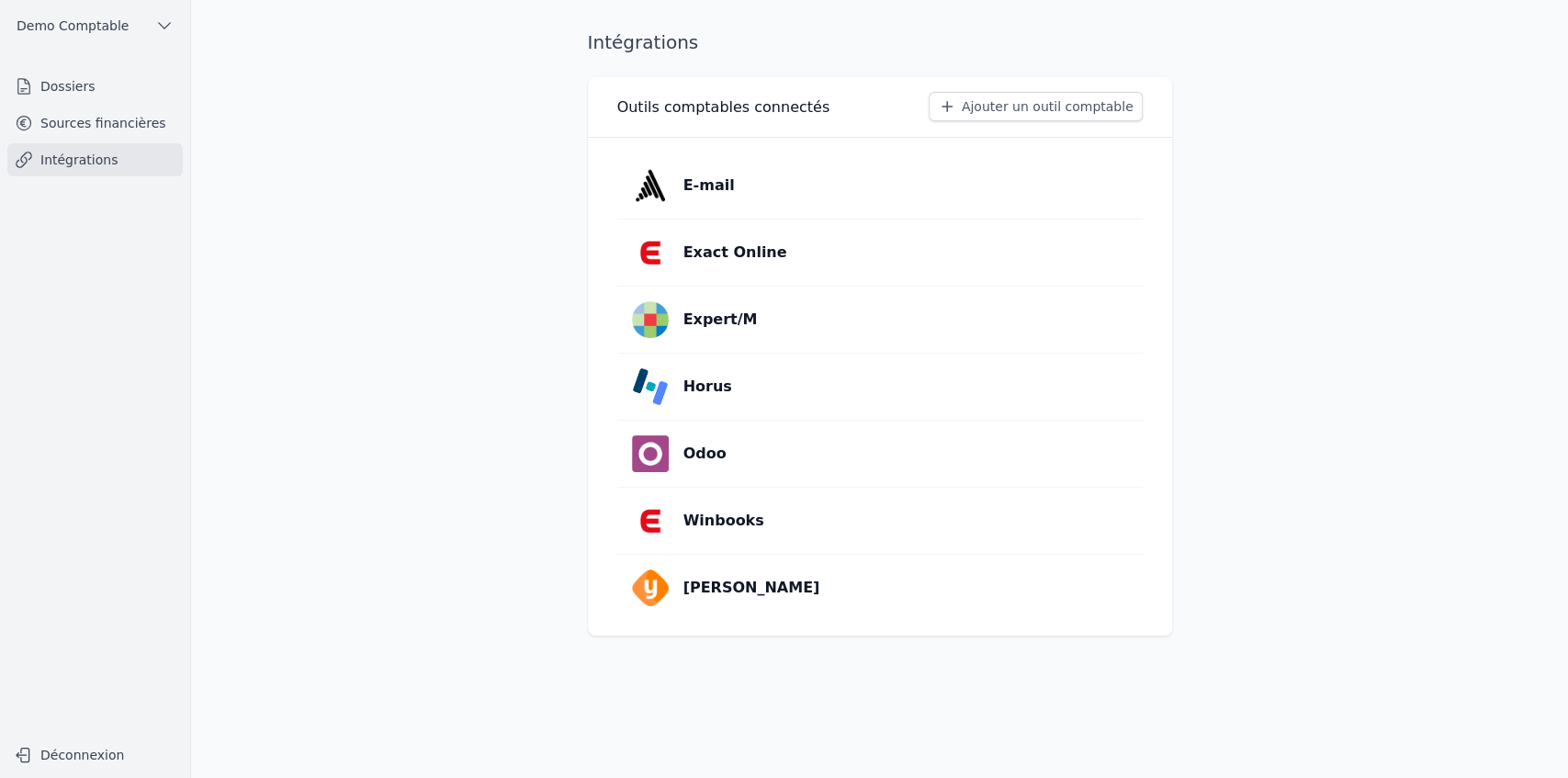
click at [457, 109] on button "Ajouter un outil comptable" at bounding box center [1036, 106] width 214 height 29
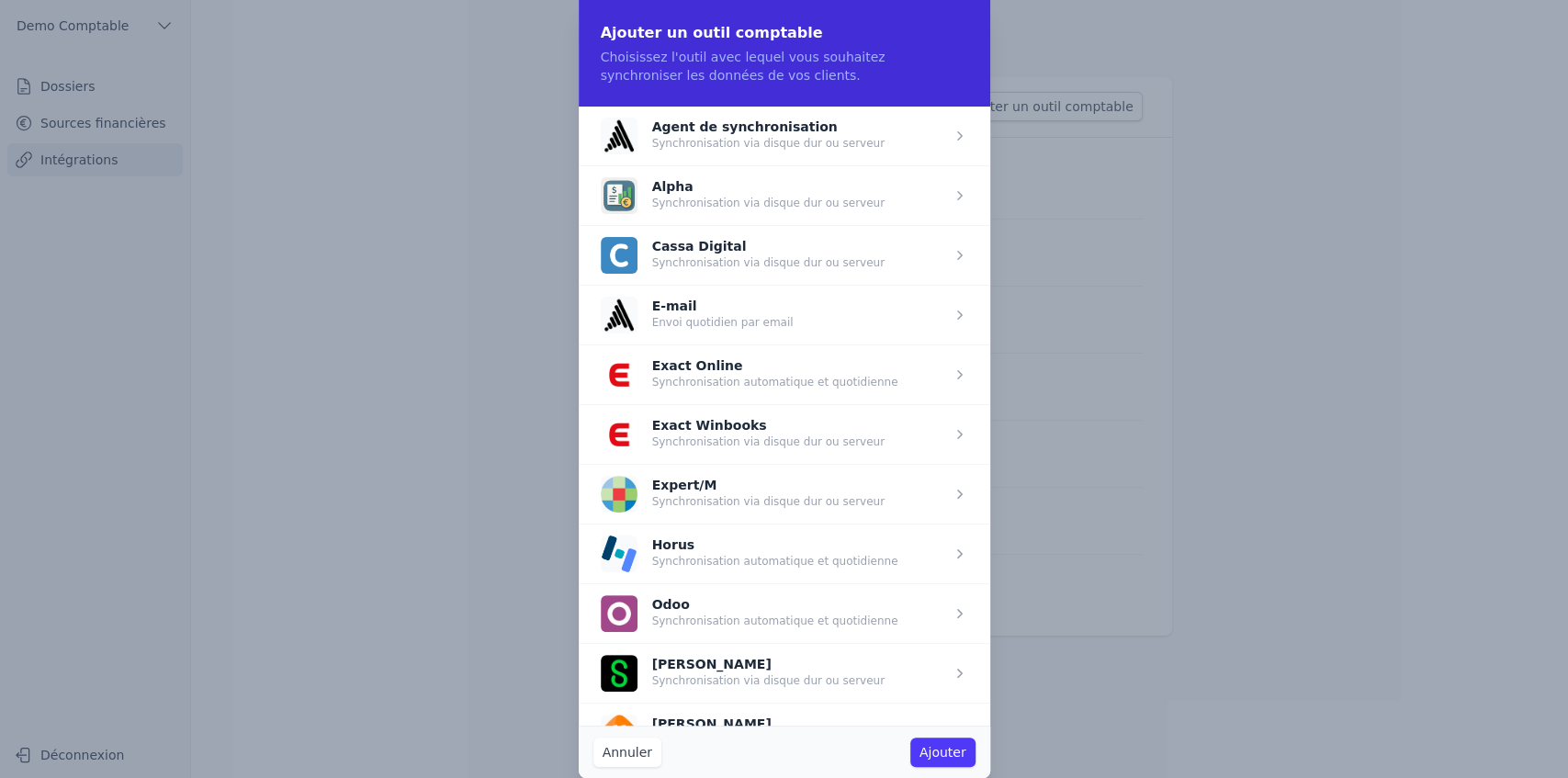
scroll to position [33, 0]
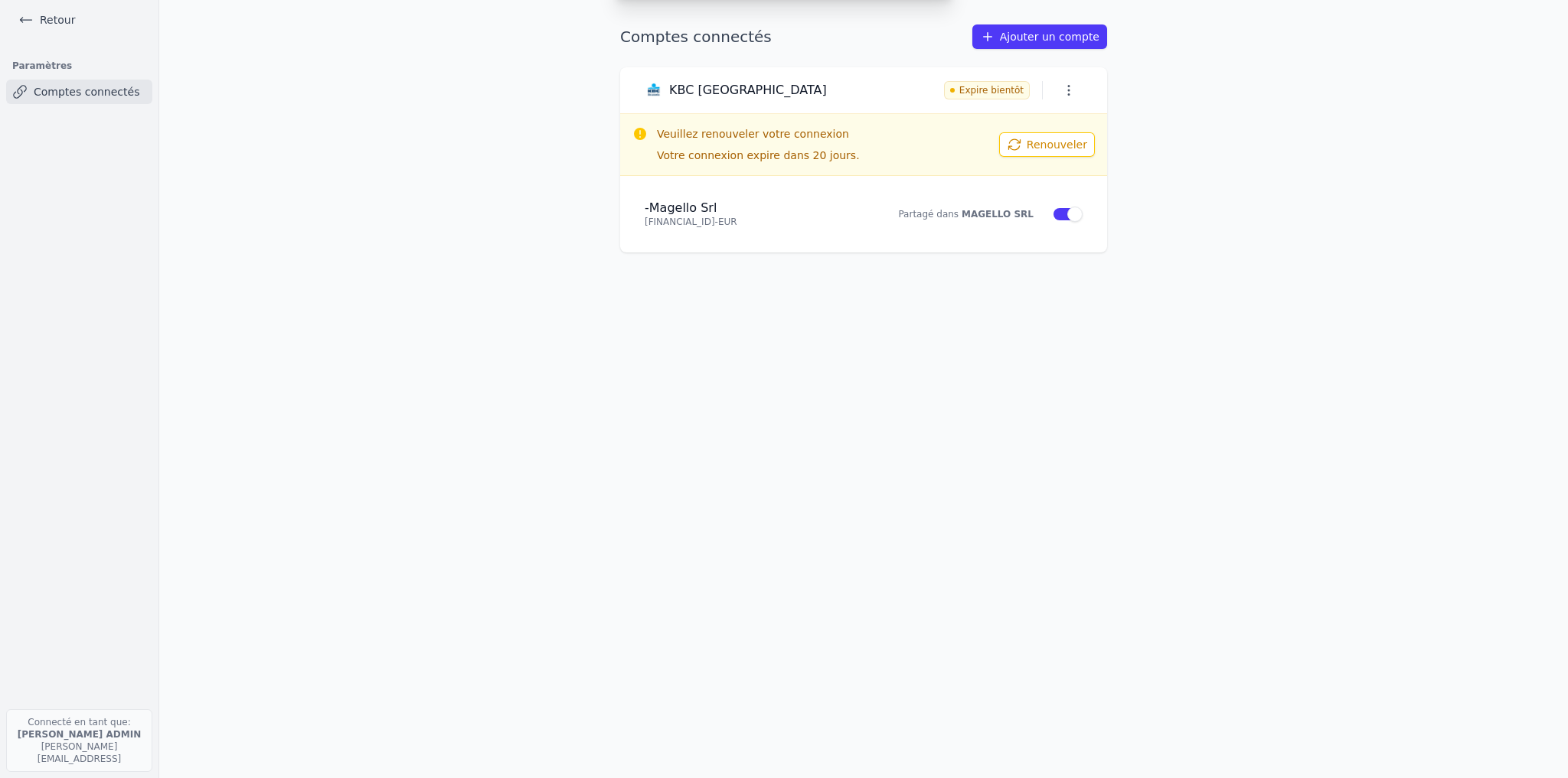
click at [43, 20] on div "Ajouter un compte Sélectionnez votre institution et autorisez le partage ABN AM…" at bounding box center [784, 389] width 1568 height 778
click at [43, 20] on link "Retour" at bounding box center [47, 19] width 69 height 21
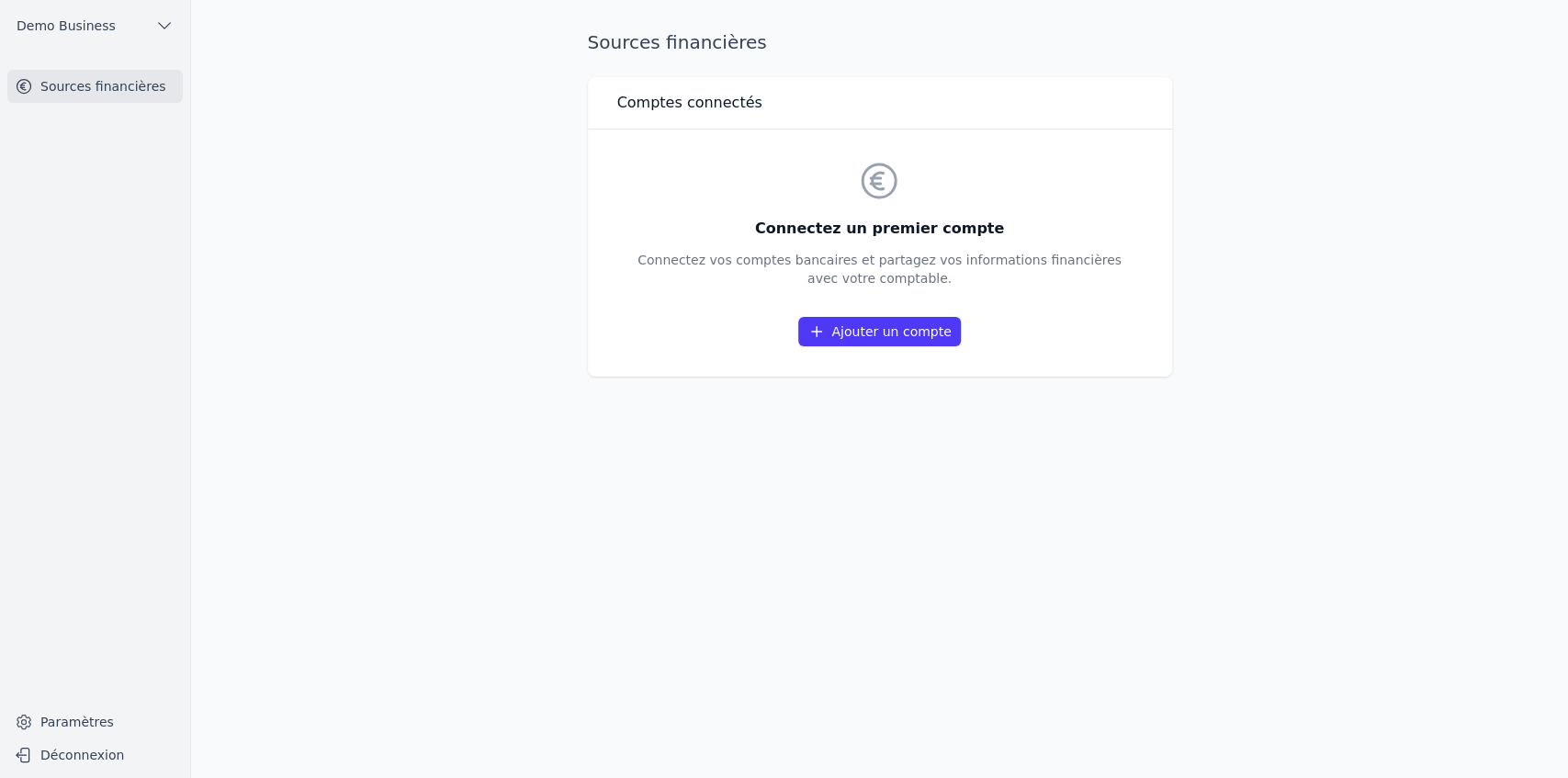
drag, startPoint x: 746, startPoint y: 209, endPoint x: 1043, endPoint y: 295, distance: 309.2
click at [457, 198] on div "Connectez un premier compte Connectez vos comptes bancaires et partagez vos inf…" at bounding box center [878, 252] width 484 height 188
click at [457, 198] on div "Ajouter un compte" at bounding box center [878, 332] width 484 height 30
click at [457, 198] on link "Ajouter un compte" at bounding box center [878, 331] width 162 height 29
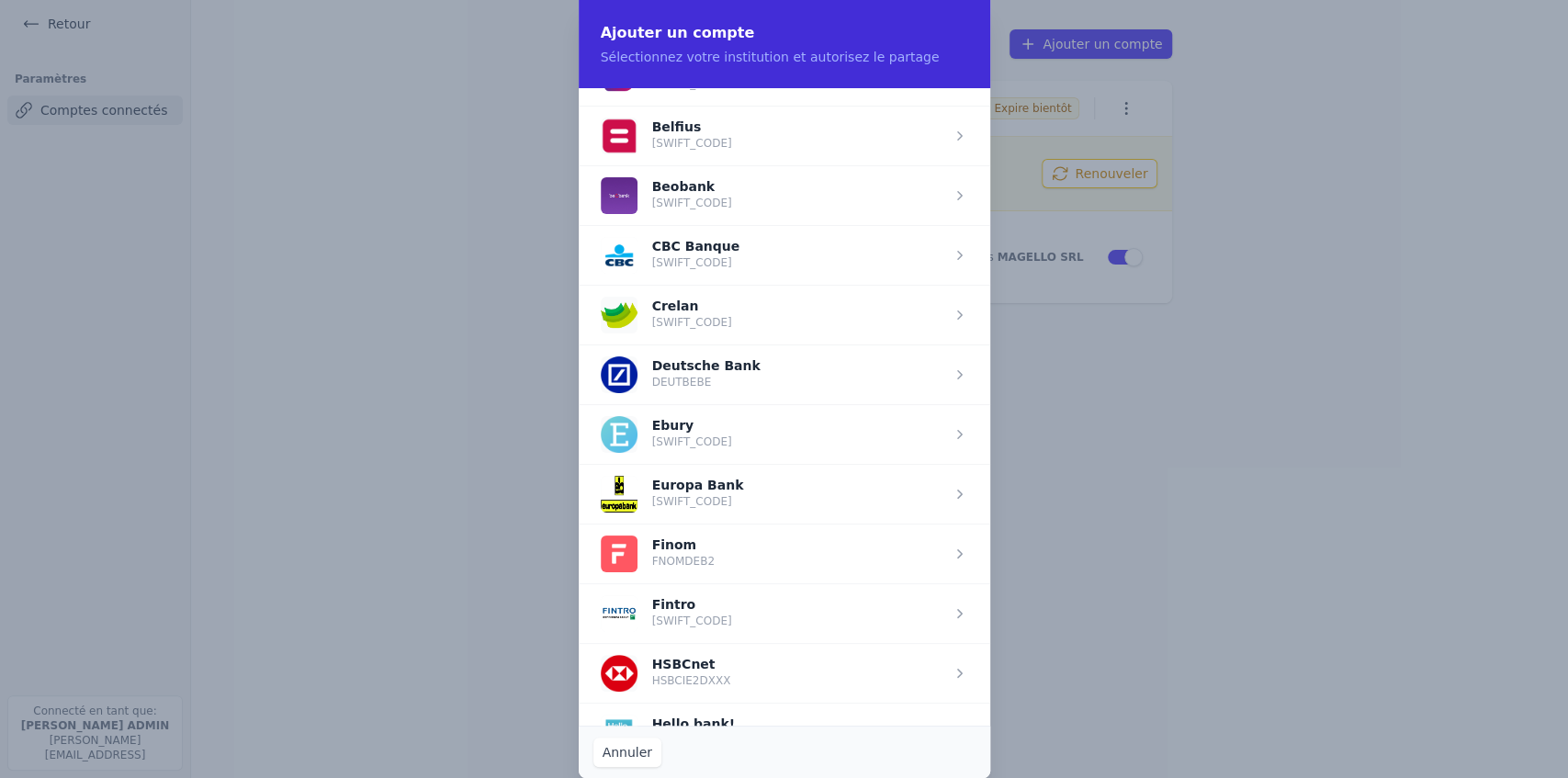
scroll to position [734, 0]
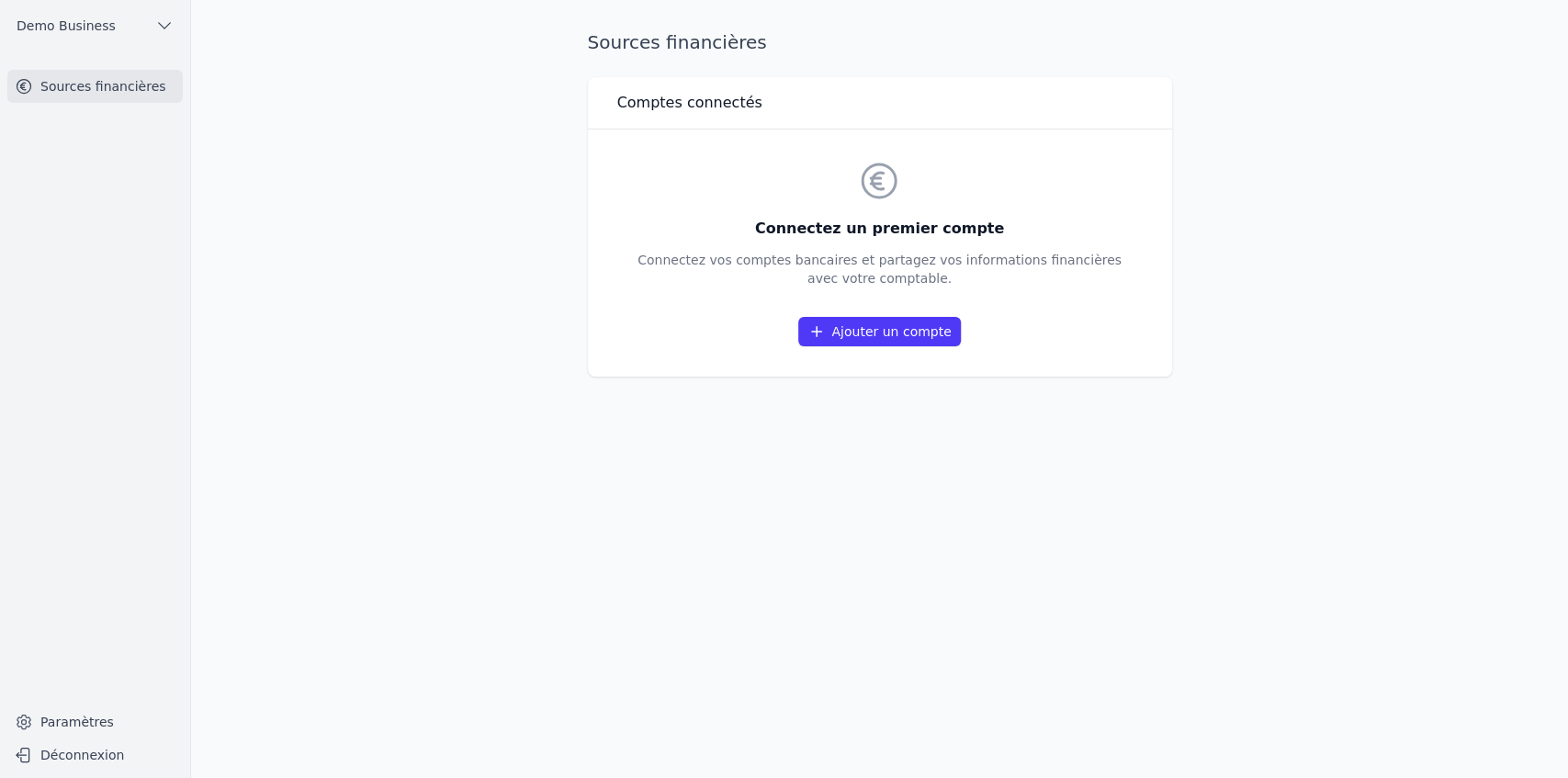
drag, startPoint x: 715, startPoint y: 180, endPoint x: 1018, endPoint y: 292, distance: 323.0
click at [457, 198] on div "Connectez un premier compte Connectez vos comptes bancaires et partagez vos inf…" at bounding box center [878, 252] width 484 height 188
drag, startPoint x: 965, startPoint y: 281, endPoint x: 755, endPoint y: 222, distance: 218.1
click at [457, 198] on div "Connectez un premier compte Connectez vos comptes bancaires et partagez vos inf…" at bounding box center [878, 252] width 484 height 188
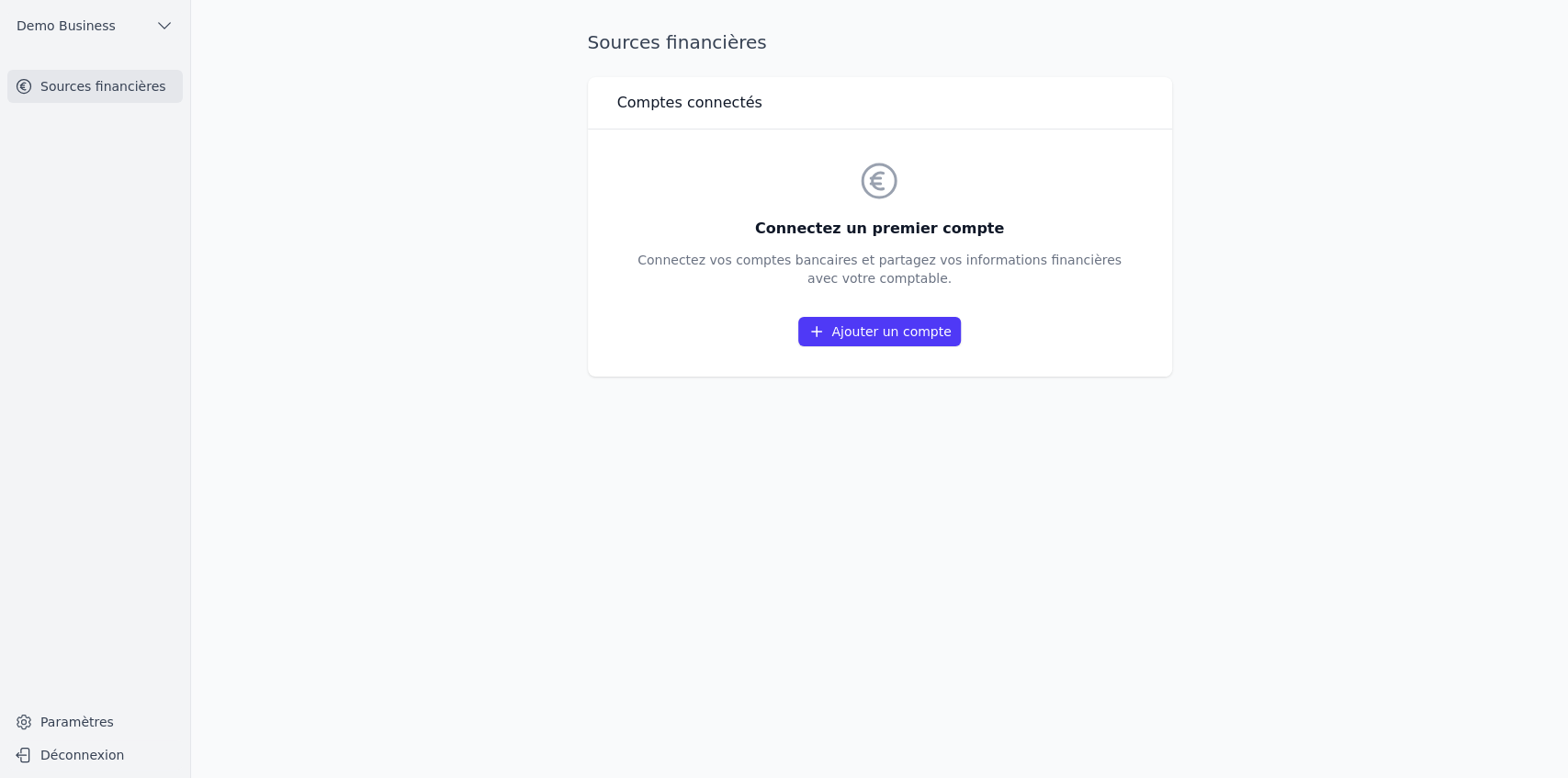
click at [457, 198] on div "Connectez un premier compte Connectez vos comptes bancaires et partagez vos inf…" at bounding box center [879, 252] width 584 height 247
click at [457, 198] on link "Ajouter un compte" at bounding box center [878, 331] width 162 height 29
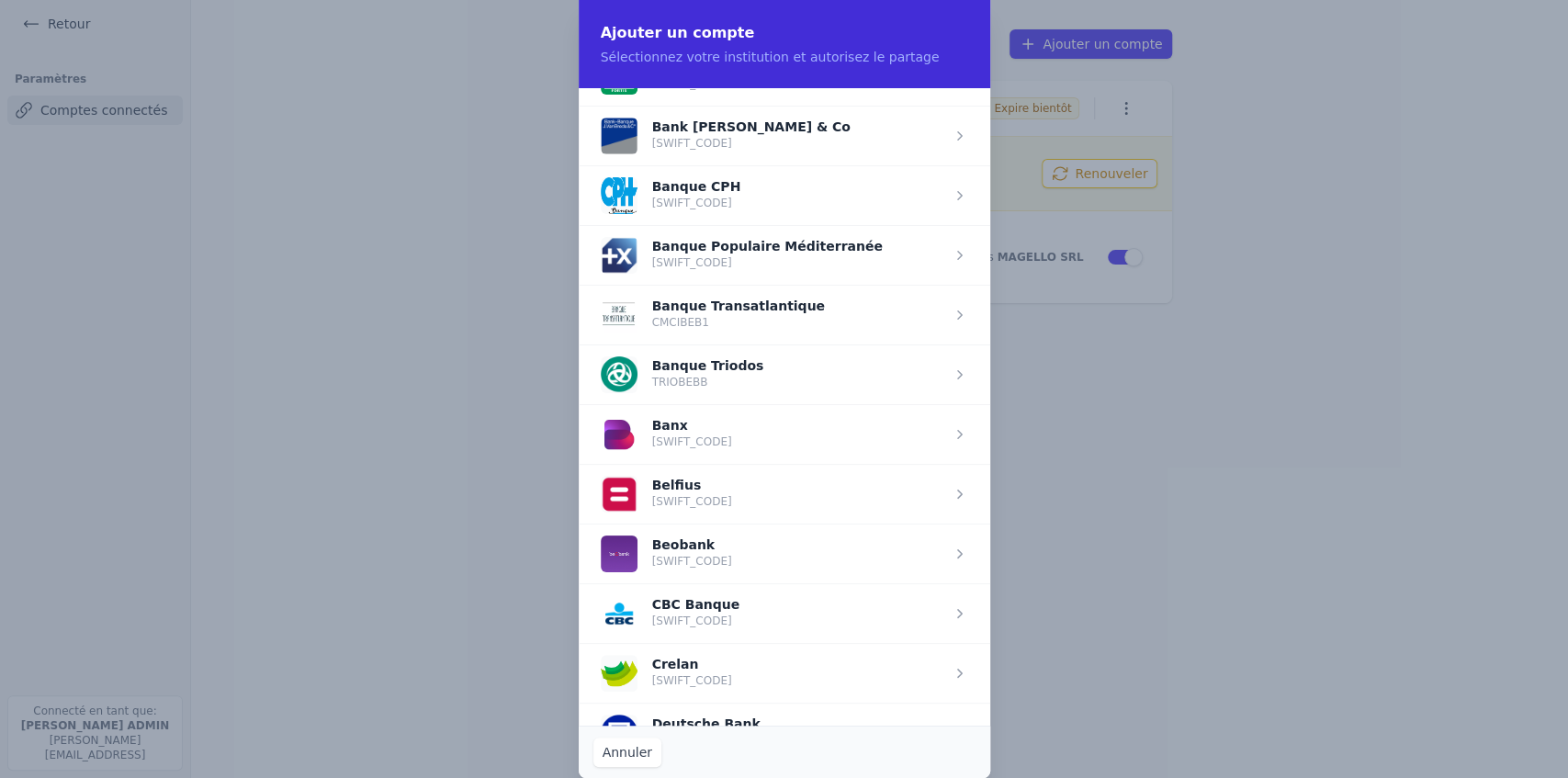
scroll to position [428, 0]
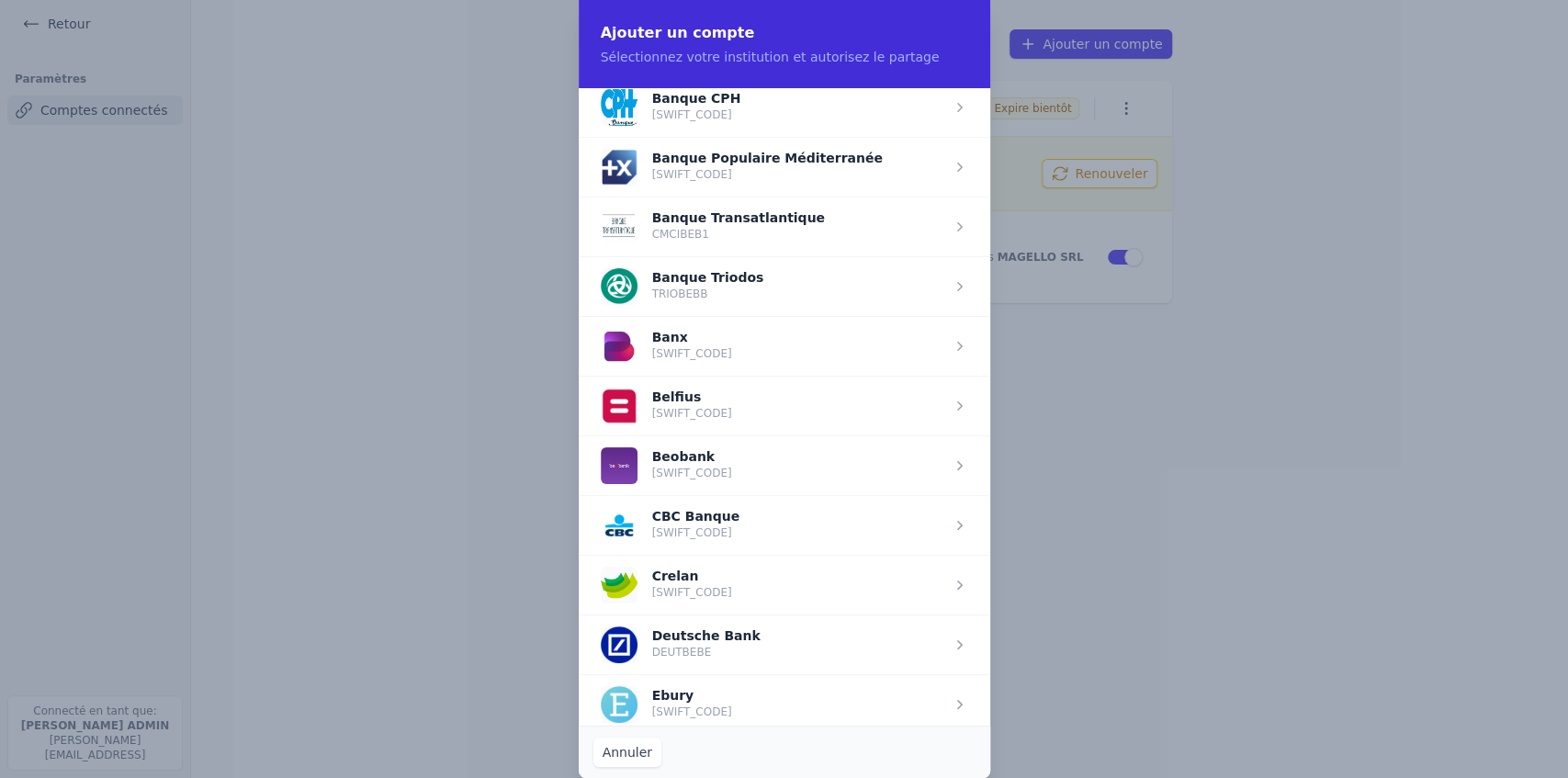
click at [457, 198] on span "button" at bounding box center [785, 406] width 412 height 60
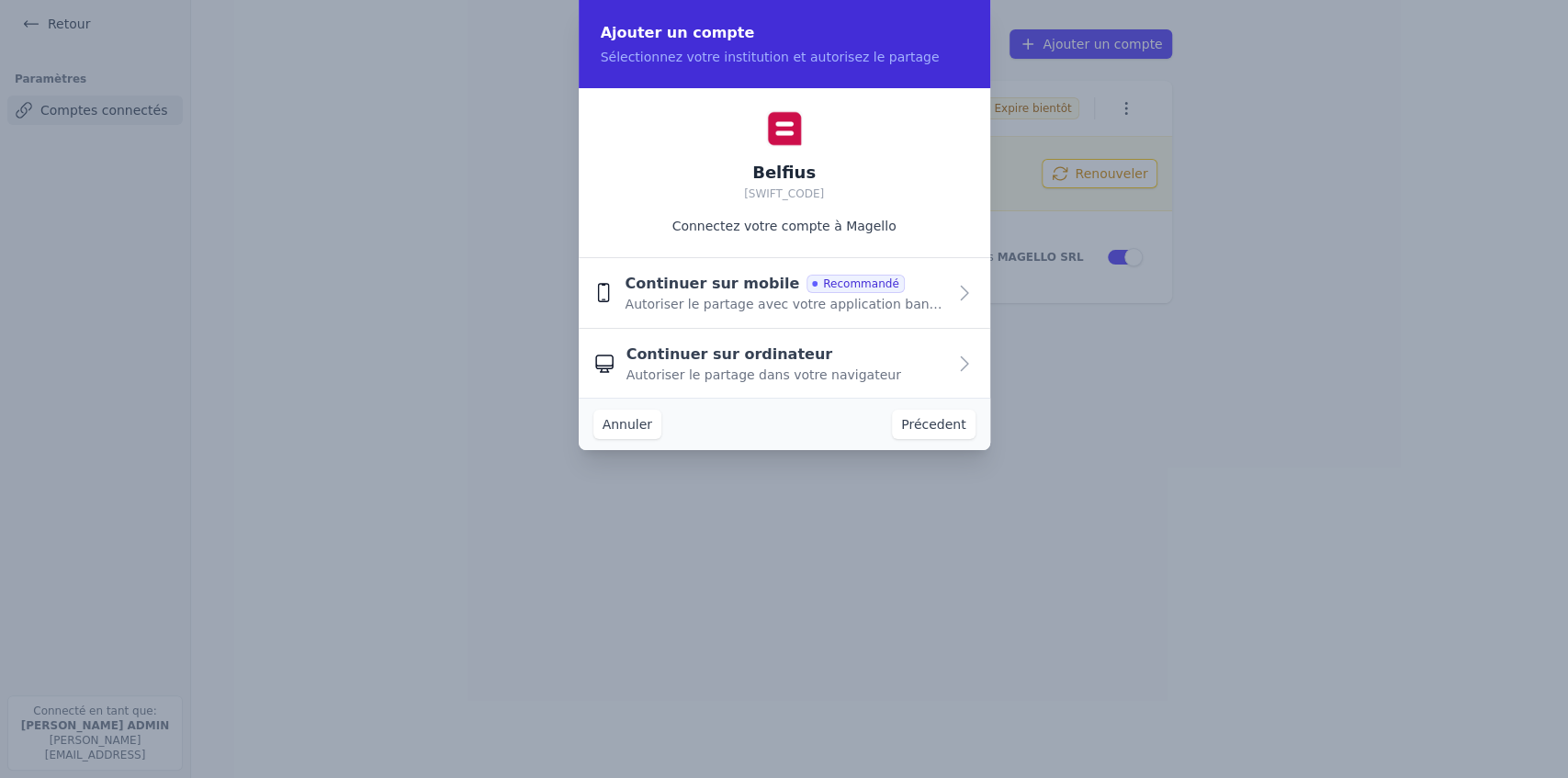
click at [457, 198] on span "Continuer sur mobile" at bounding box center [712, 284] width 175 height 22
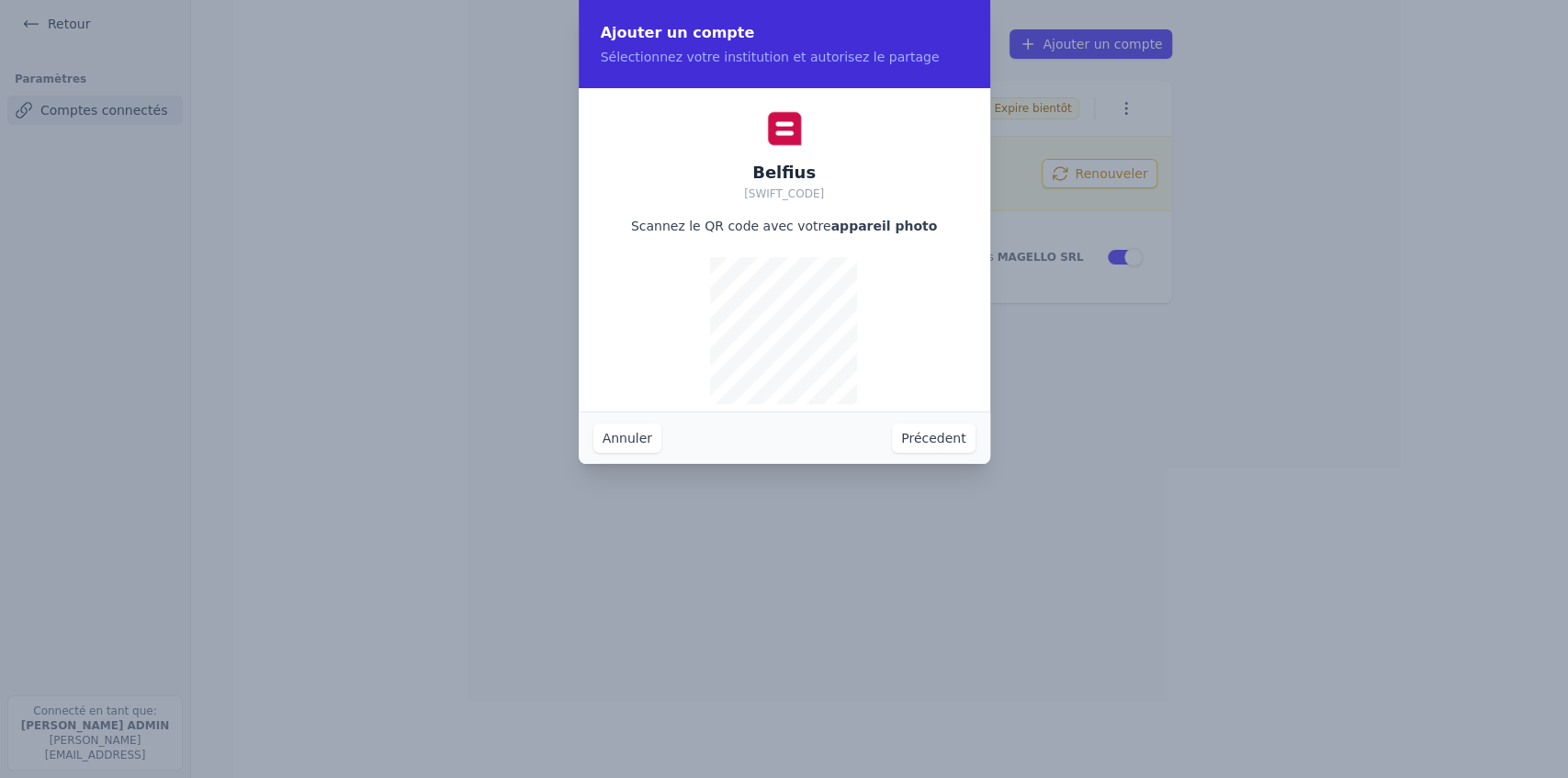
click at [457, 198] on button "Précedent" at bounding box center [933, 438] width 82 height 29
